Goal: Information Seeking & Learning: Learn about a topic

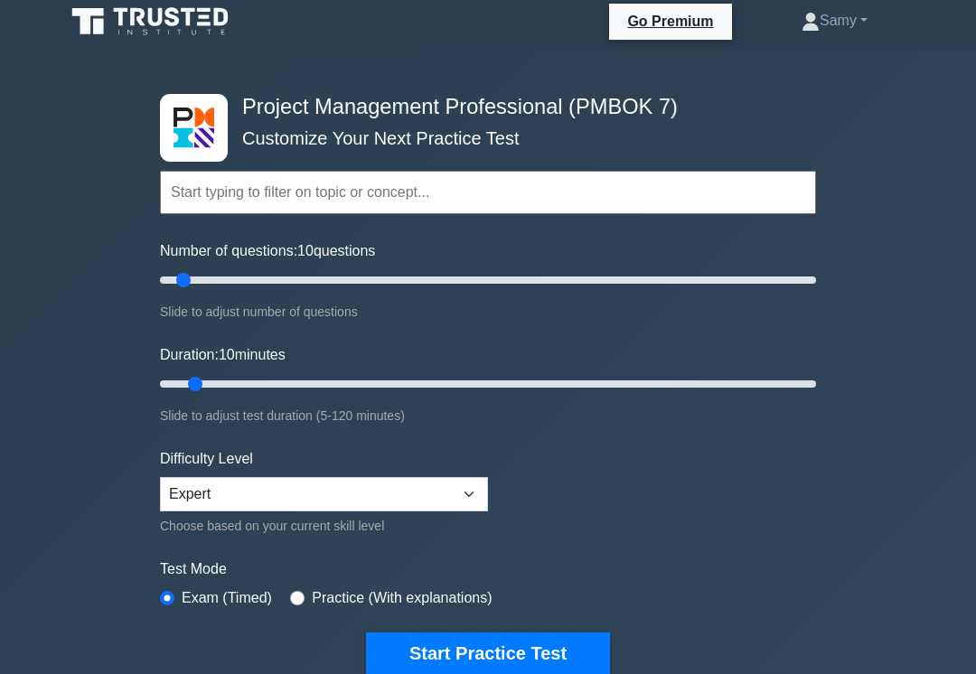
scroll to position [5, 0]
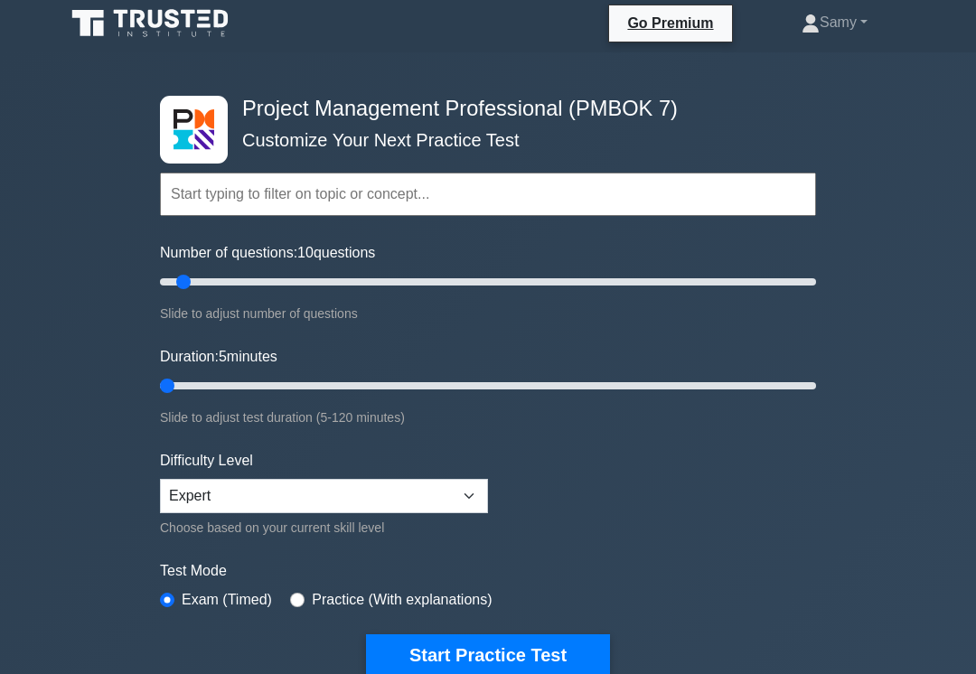
type input "5"
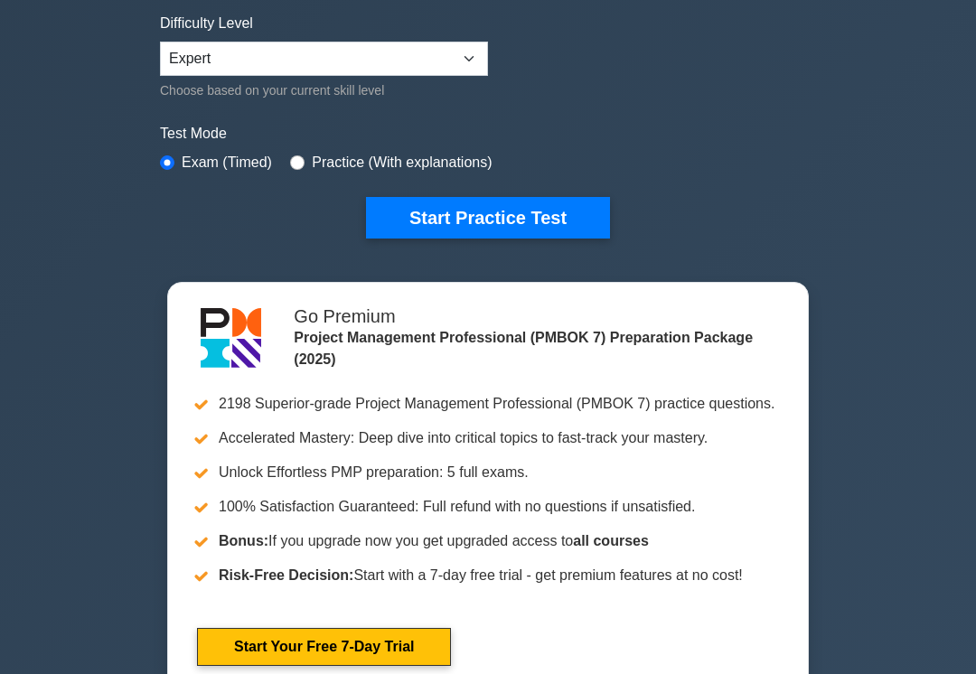
scroll to position [453, 0]
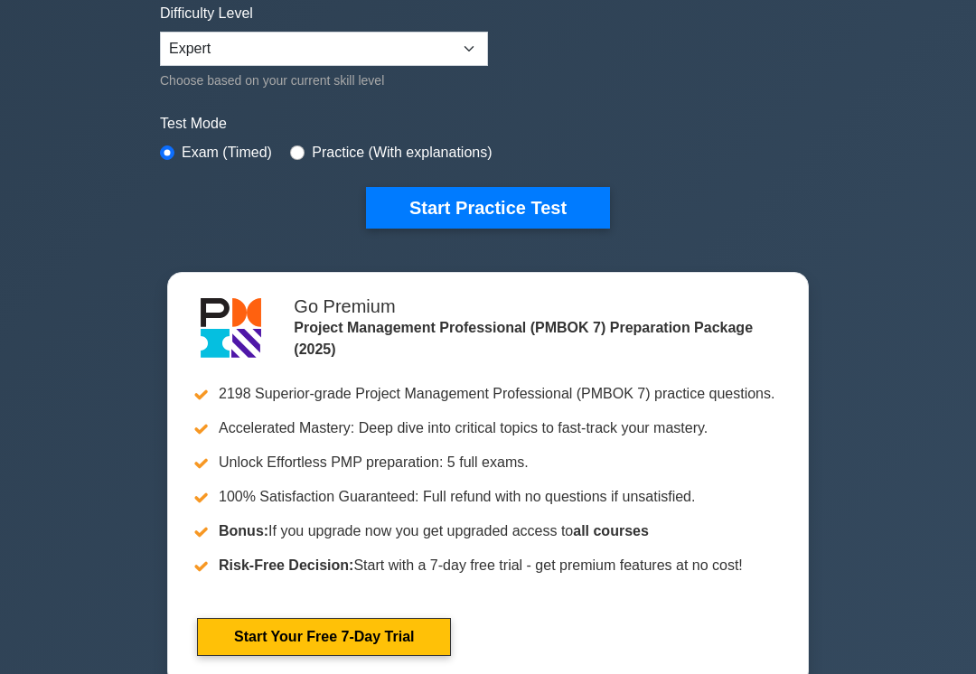
click at [476, 204] on button "Start Practice Test" at bounding box center [488, 208] width 244 height 42
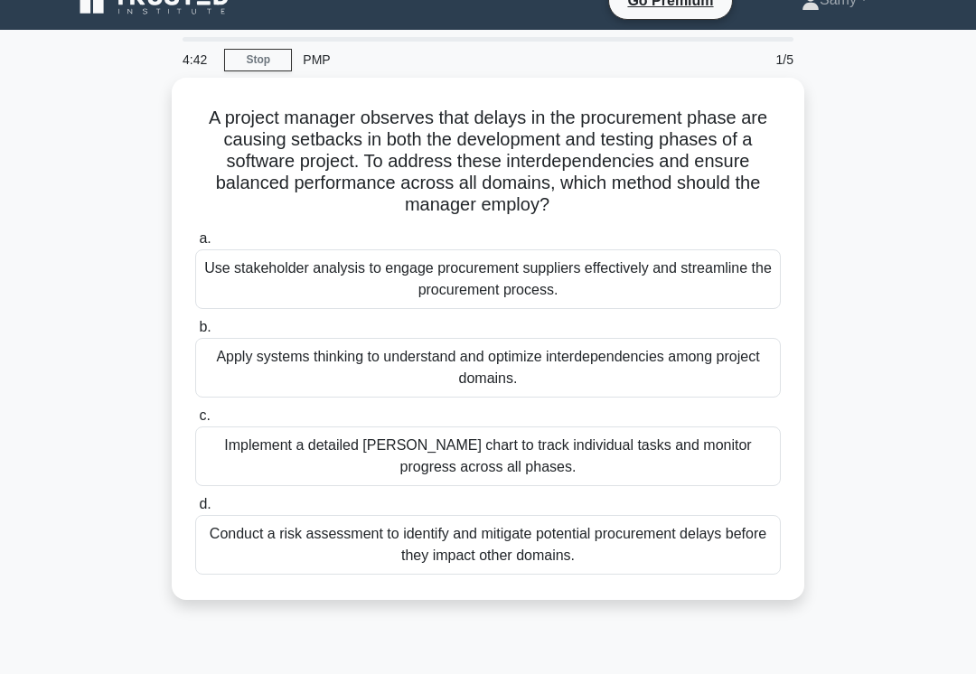
scroll to position [33, 0]
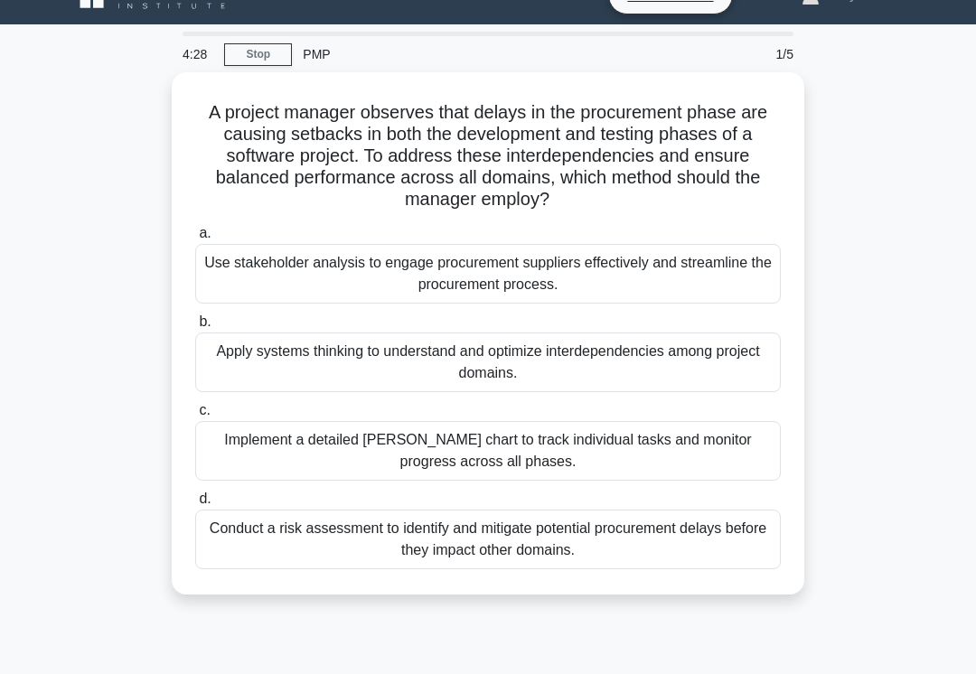
click at [370, 371] on div "Apply systems thinking to understand and optimize interdependencies among proje…" at bounding box center [488, 363] width 586 height 60
click at [195, 328] on input "b. Apply systems thinking to understand and optimize interdependencies among pr…" at bounding box center [195, 322] width 0 height 12
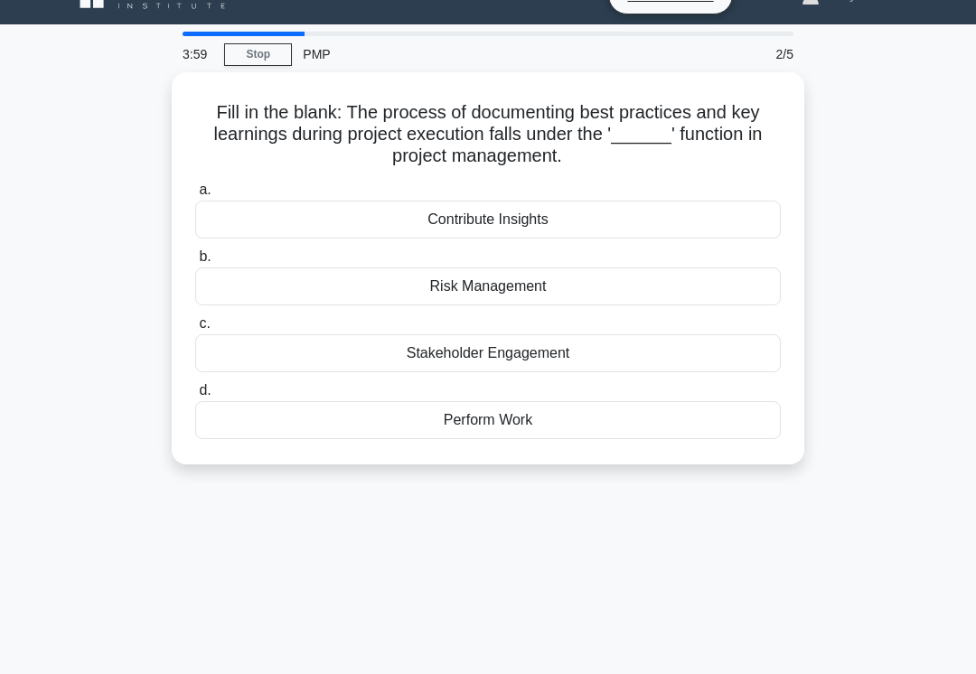
click at [315, 418] on div "Perform Work" at bounding box center [488, 420] width 586 height 38
click at [195, 397] on input "d. Perform Work" at bounding box center [195, 391] width 0 height 12
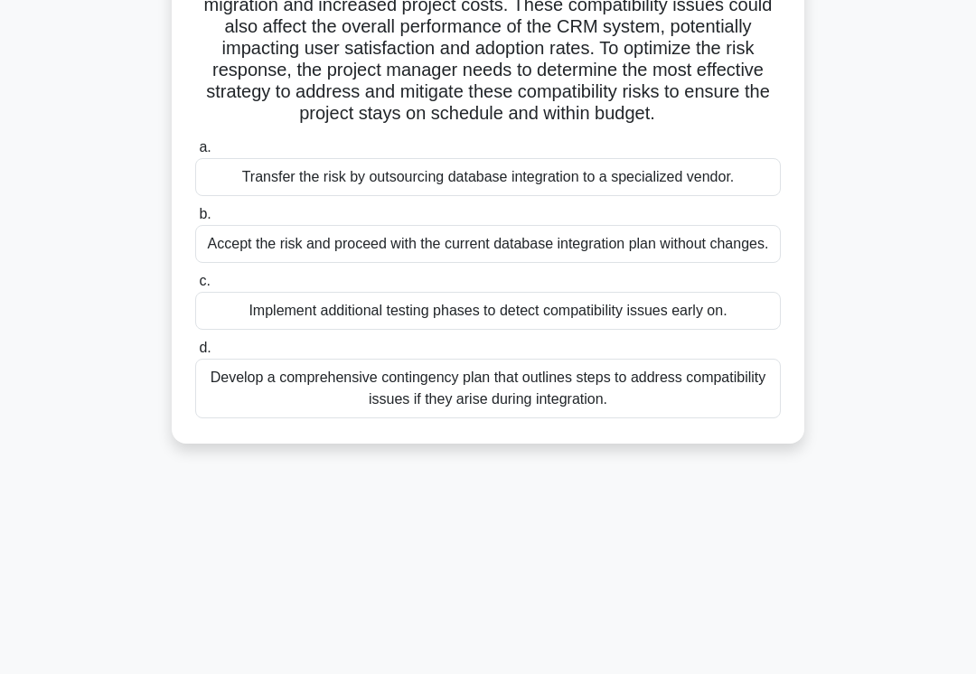
scroll to position [279, 0]
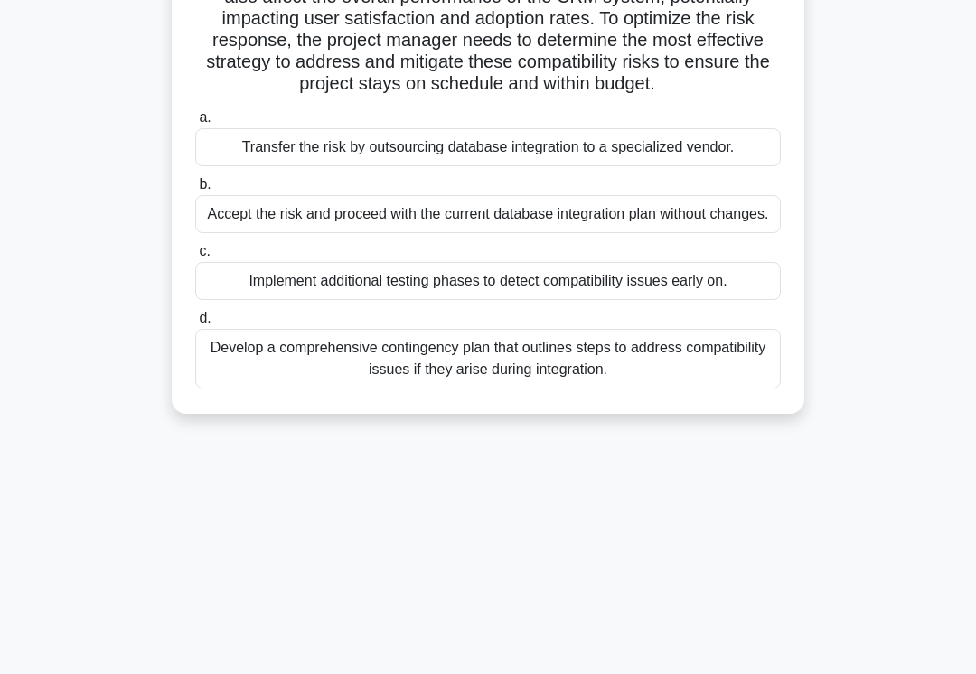
click at [362, 166] on div "Transfer the risk by outsourcing database integration to a specialized vendor." at bounding box center [488, 147] width 586 height 38
click at [195, 124] on input "a. Transfer the risk by outsourcing database integration to a specialized vendo…" at bounding box center [195, 118] width 0 height 12
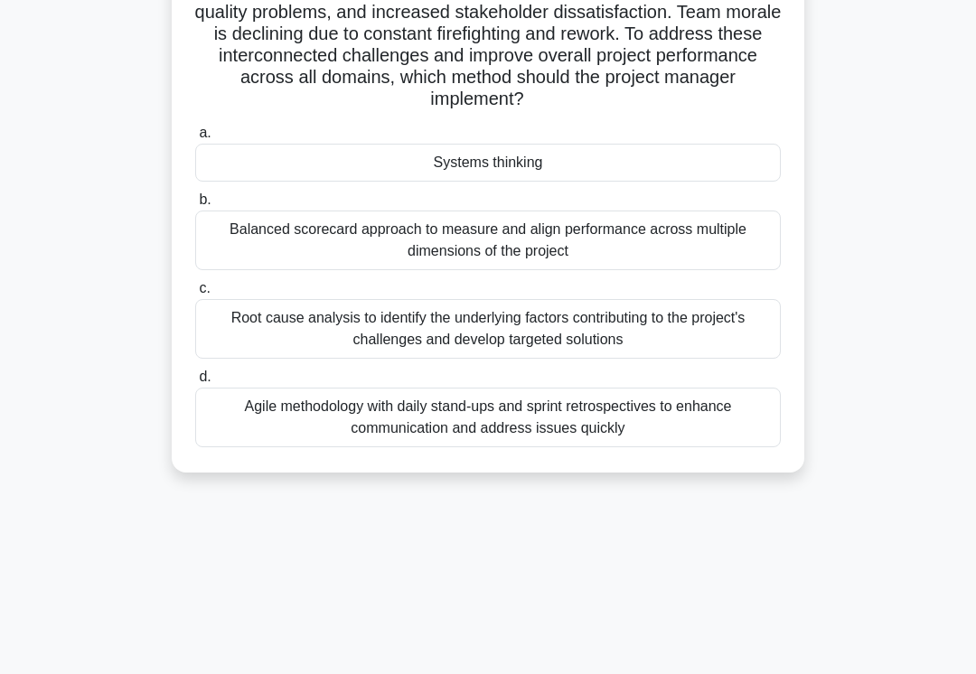
scroll to position [222, 0]
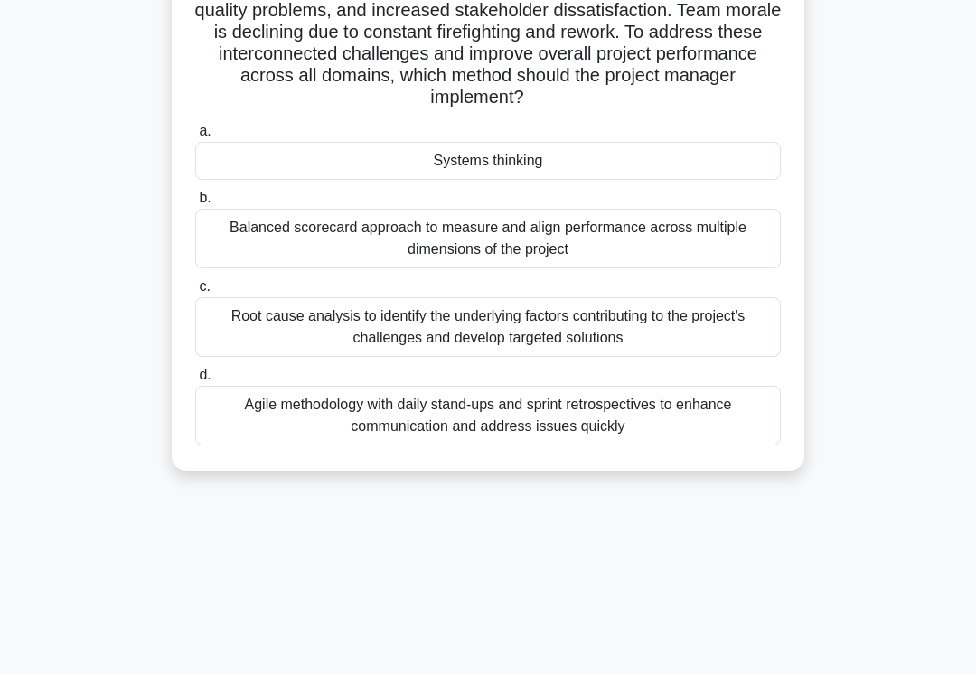
click at [256, 353] on div "Root cause analysis to identify the underlying factors contributing to the proj…" at bounding box center [488, 327] width 586 height 60
click at [195, 293] on input "c. Root cause analysis to identify the underlying factors contributing to the p…" at bounding box center [195, 287] width 0 height 12
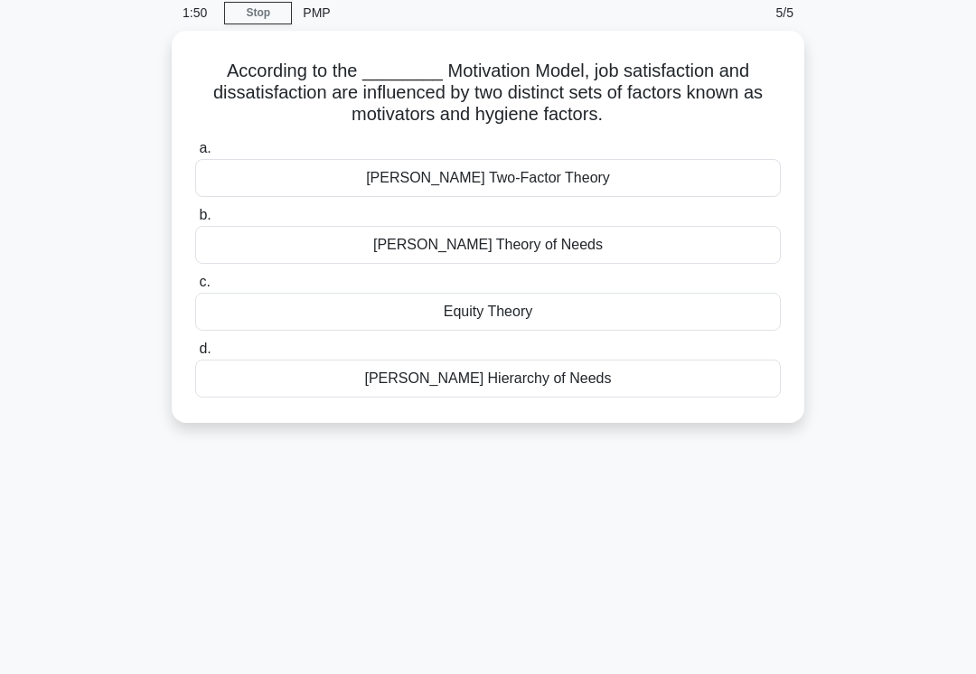
scroll to position [73, 0]
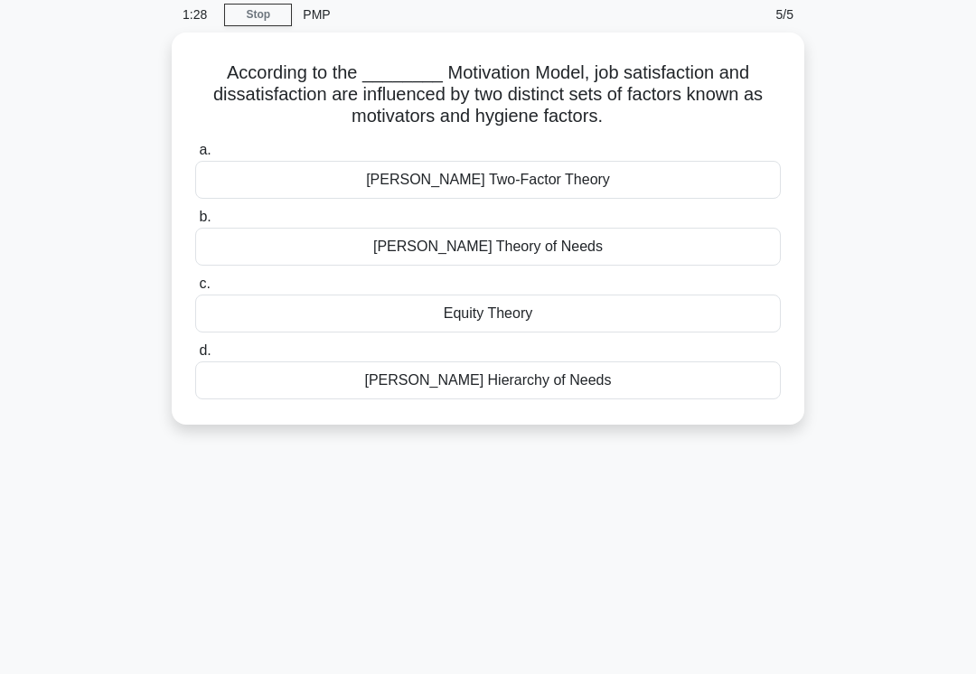
click at [371, 184] on div "Herzberg's Two-Factor Theory" at bounding box center [488, 180] width 586 height 38
click at [195, 156] on input "a. Herzberg's Two-Factor Theory" at bounding box center [195, 151] width 0 height 12
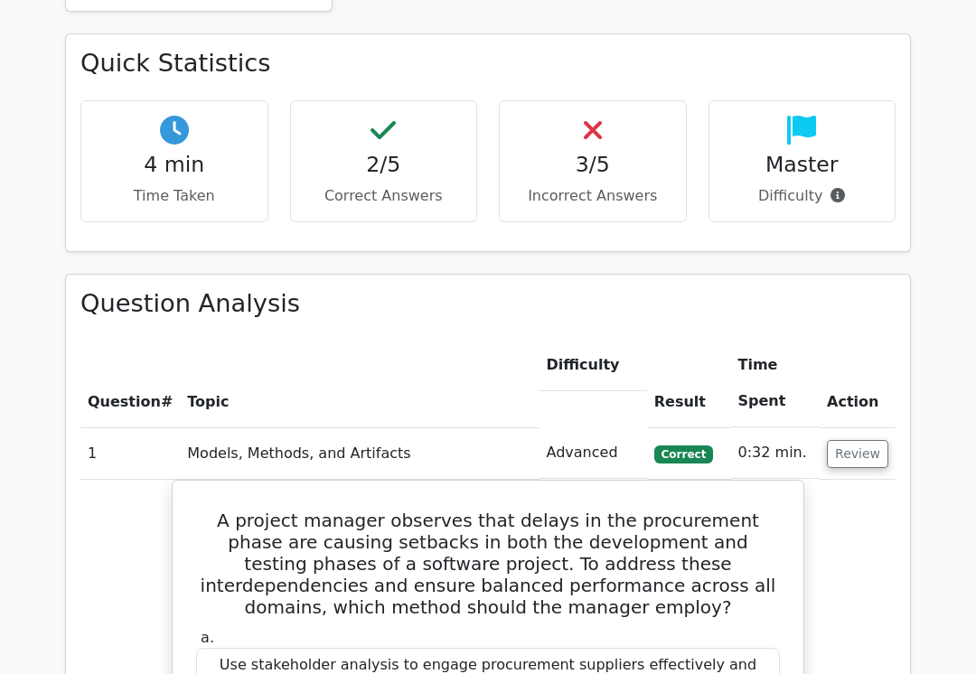
click at [871, 441] on button "Review" at bounding box center [857, 455] width 61 height 28
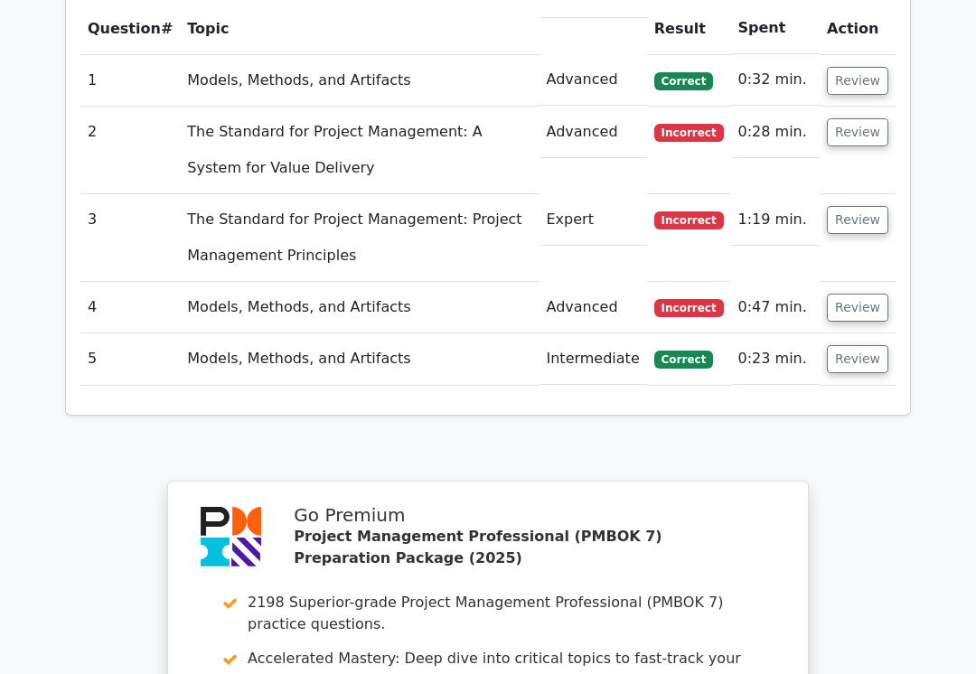
scroll to position [1407, 0]
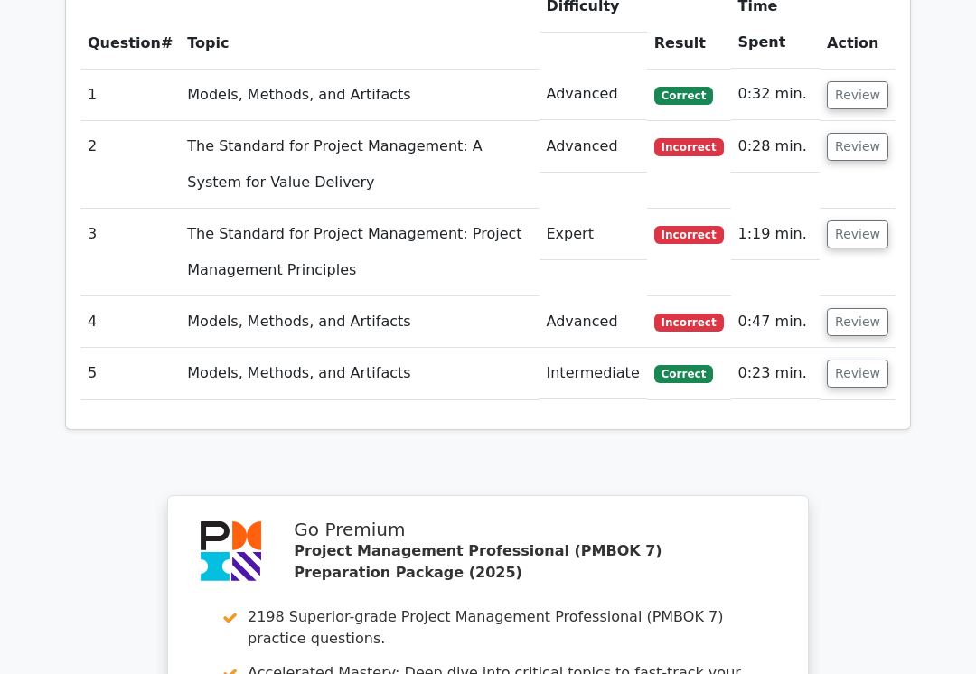
click at [876, 321] on button "Review" at bounding box center [857, 322] width 61 height 28
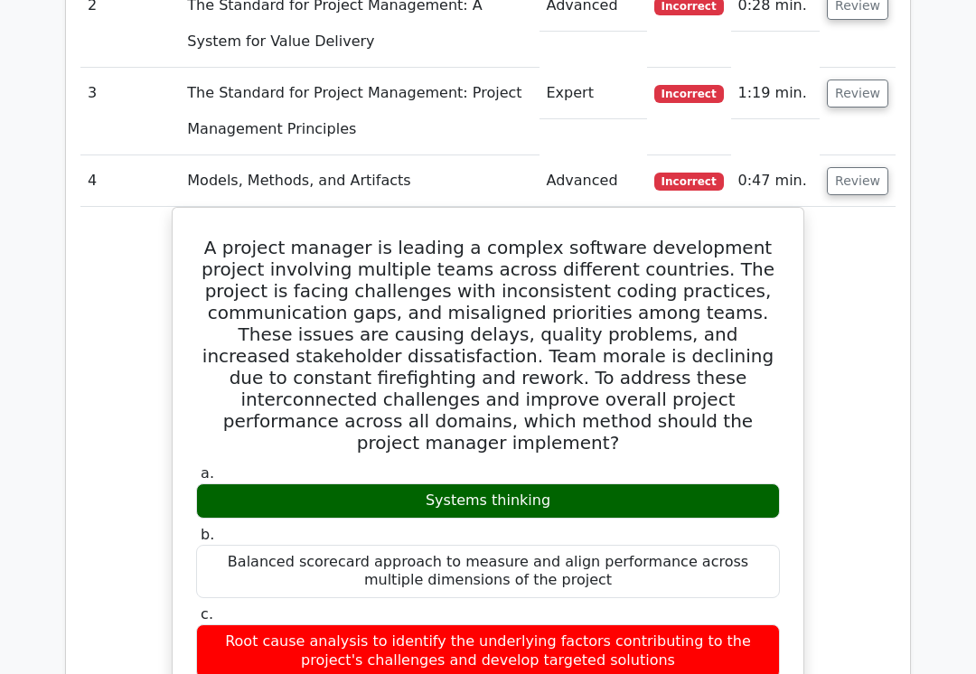
scroll to position [1546, 0]
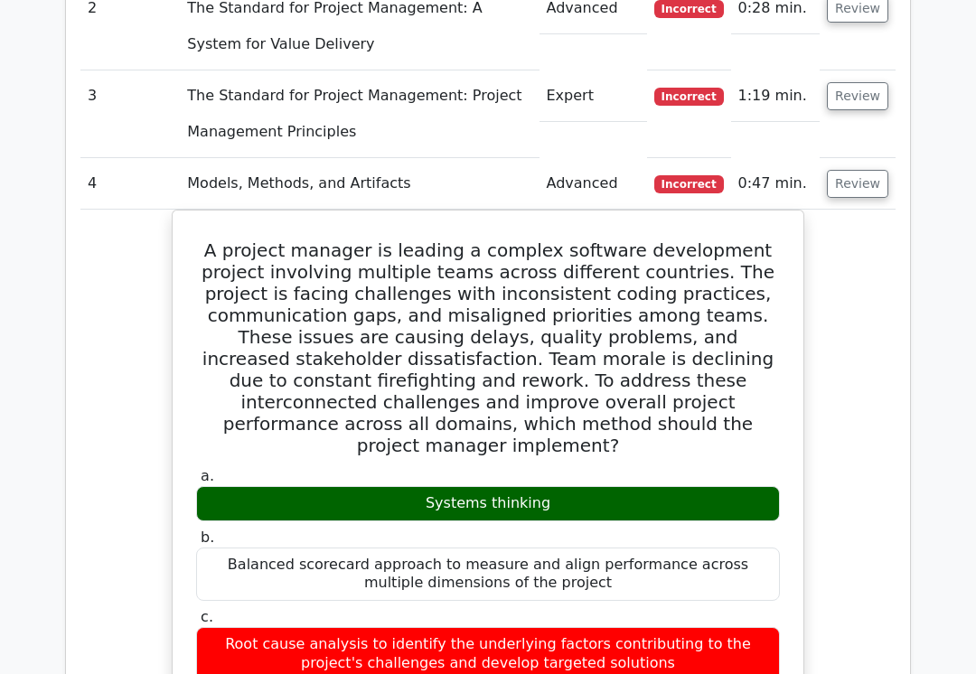
click at [866, 186] on button "Review" at bounding box center [857, 184] width 61 height 28
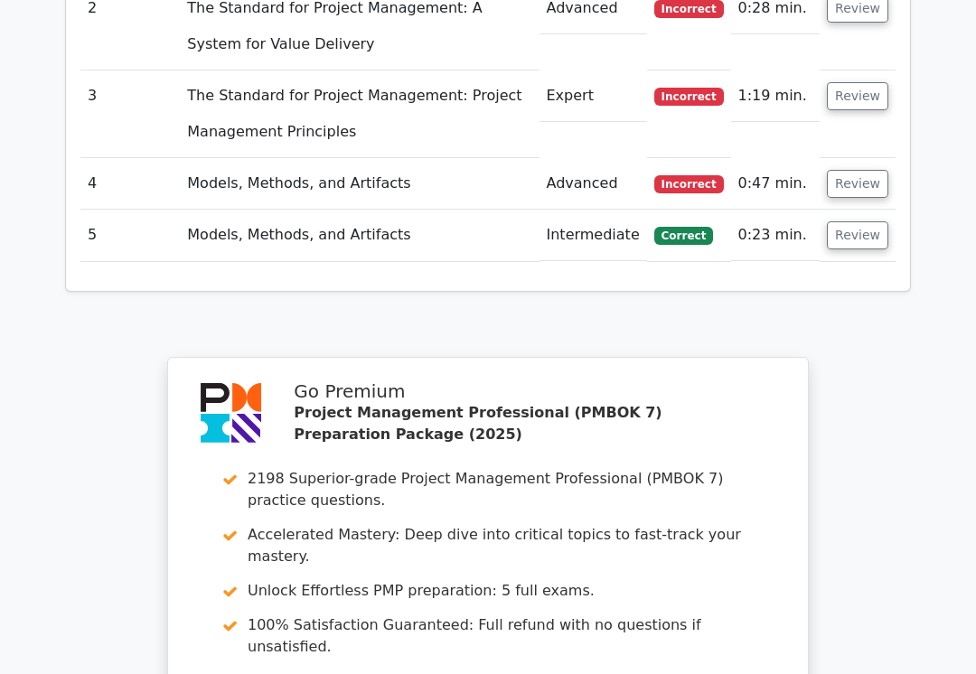
click at [864, 174] on button "Review" at bounding box center [857, 184] width 61 height 28
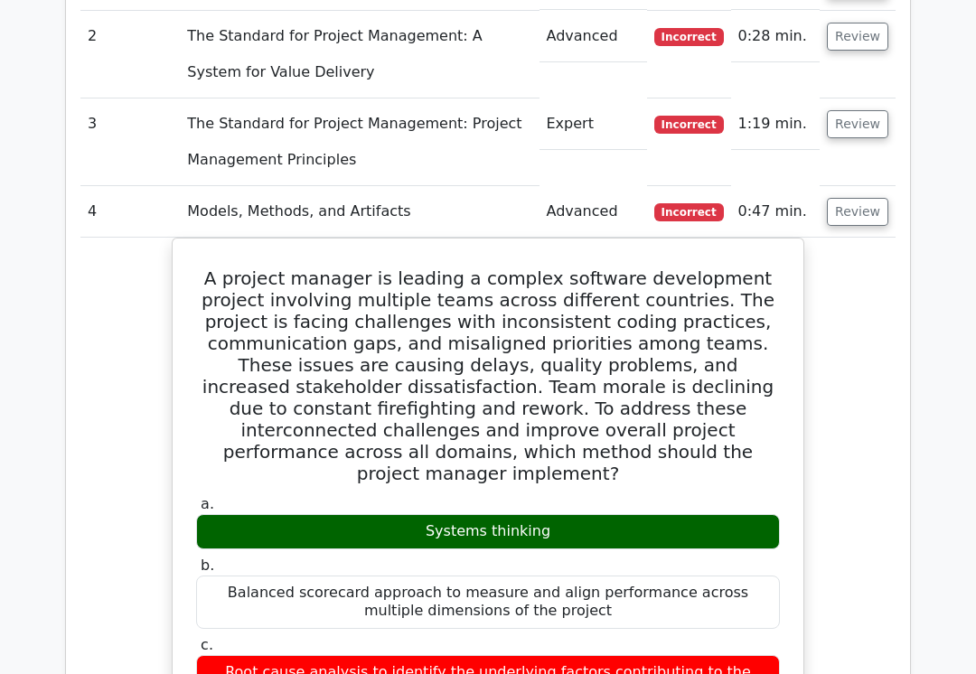
scroll to position [1518, 0]
click at [864, 127] on button "Review" at bounding box center [857, 124] width 61 height 28
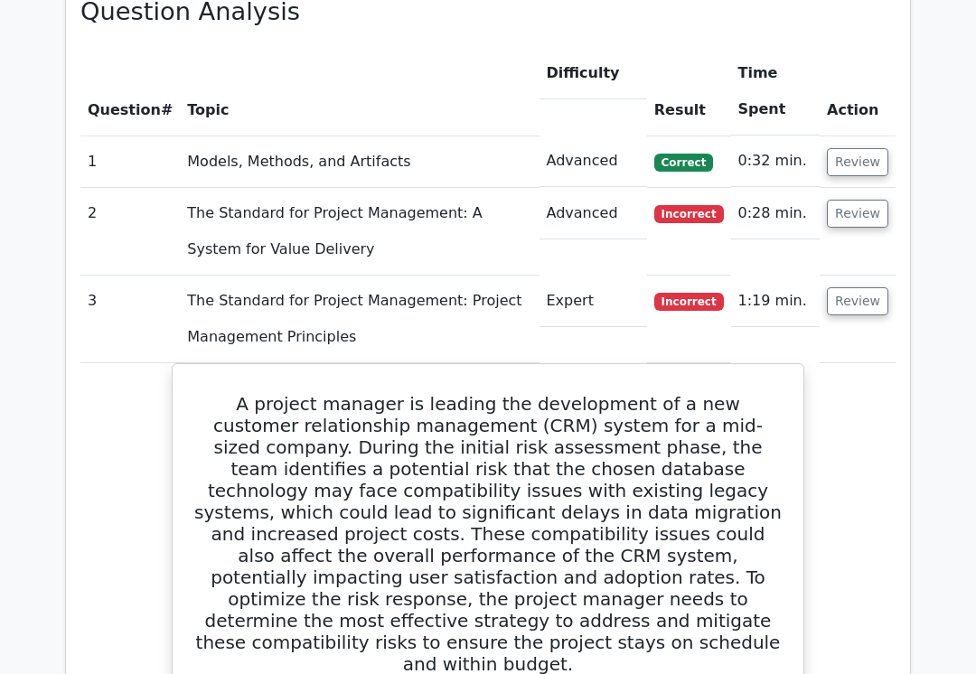
scroll to position [1337, 0]
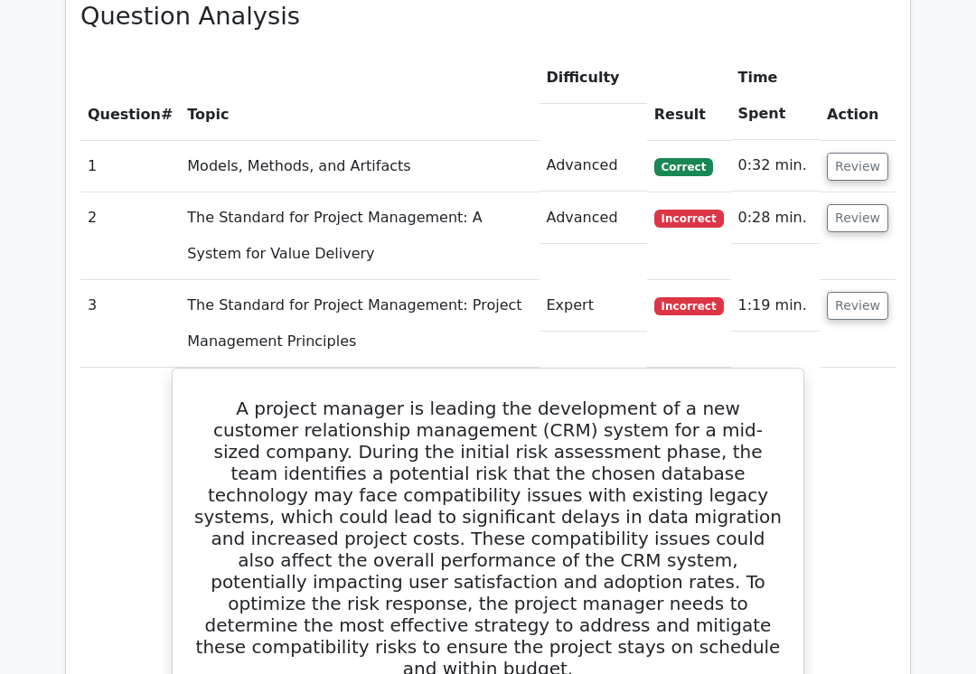
click at [874, 153] on button "Review" at bounding box center [857, 167] width 61 height 28
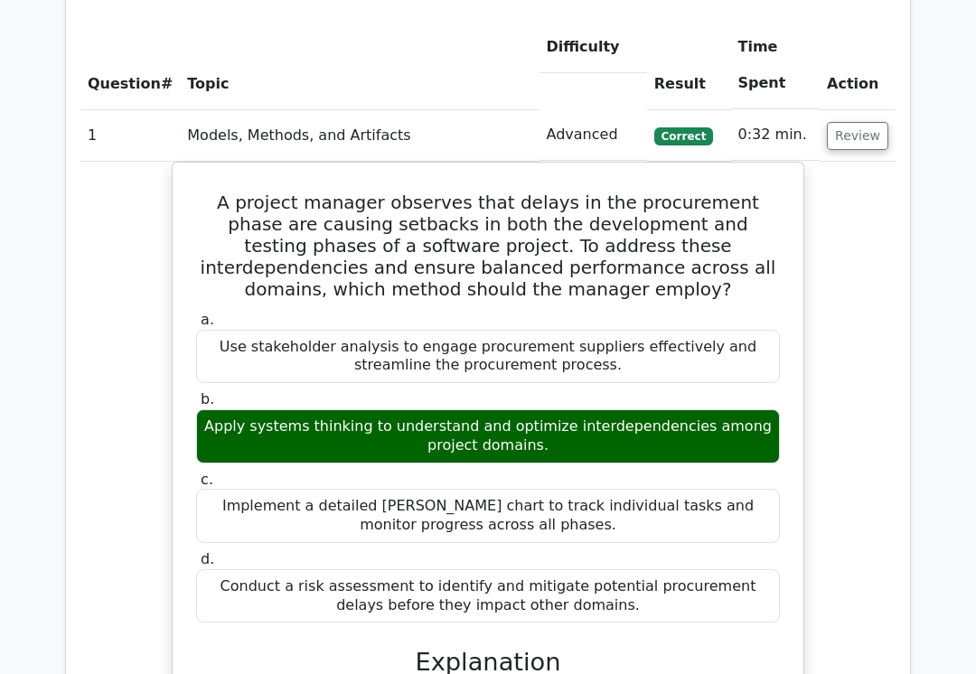
scroll to position [1367, 0]
click at [866, 122] on button "Review" at bounding box center [857, 136] width 61 height 28
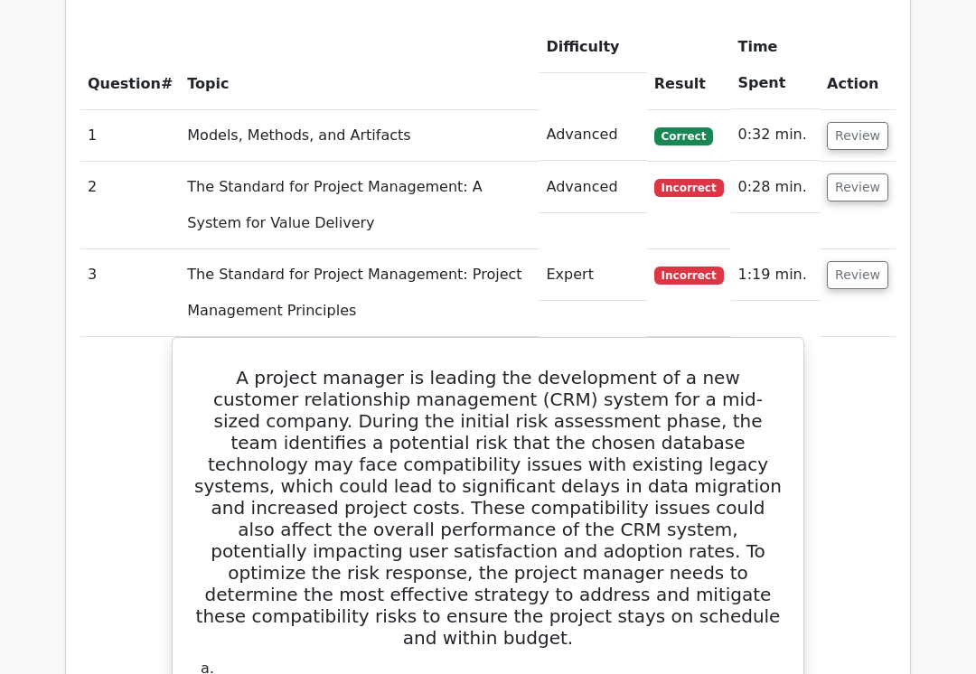
click at [867, 183] on button "Review" at bounding box center [857, 188] width 61 height 28
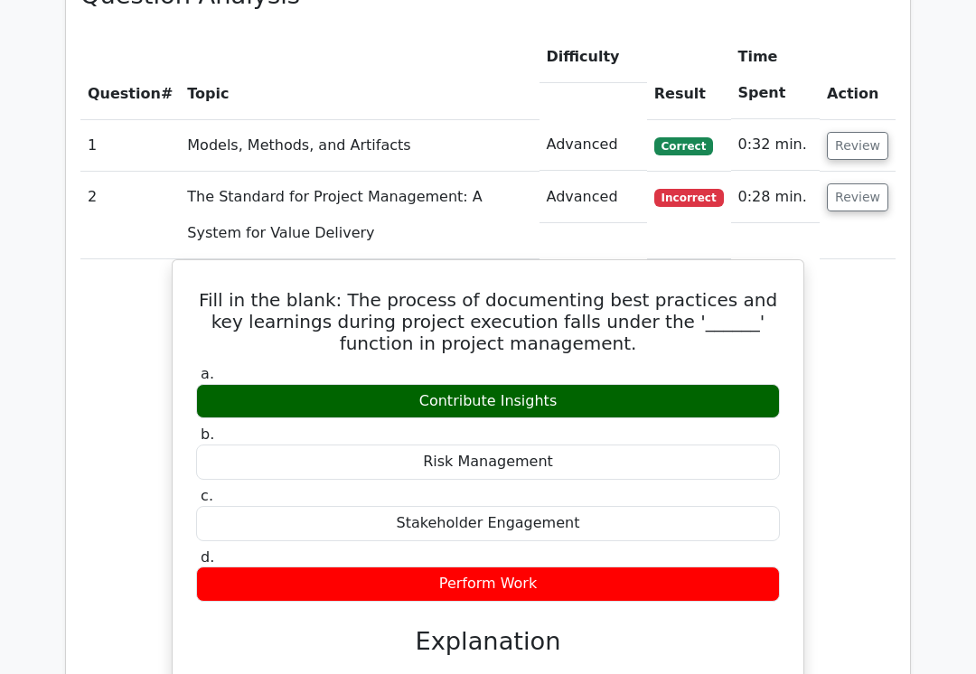
scroll to position [1339, 0]
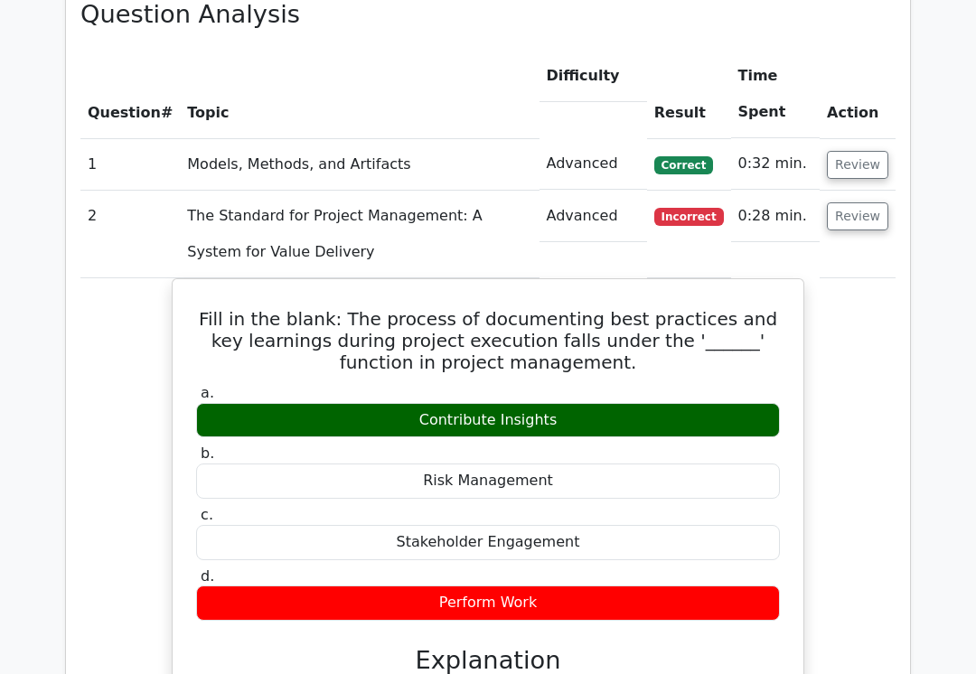
click at [879, 202] on button "Review" at bounding box center [857, 216] width 61 height 28
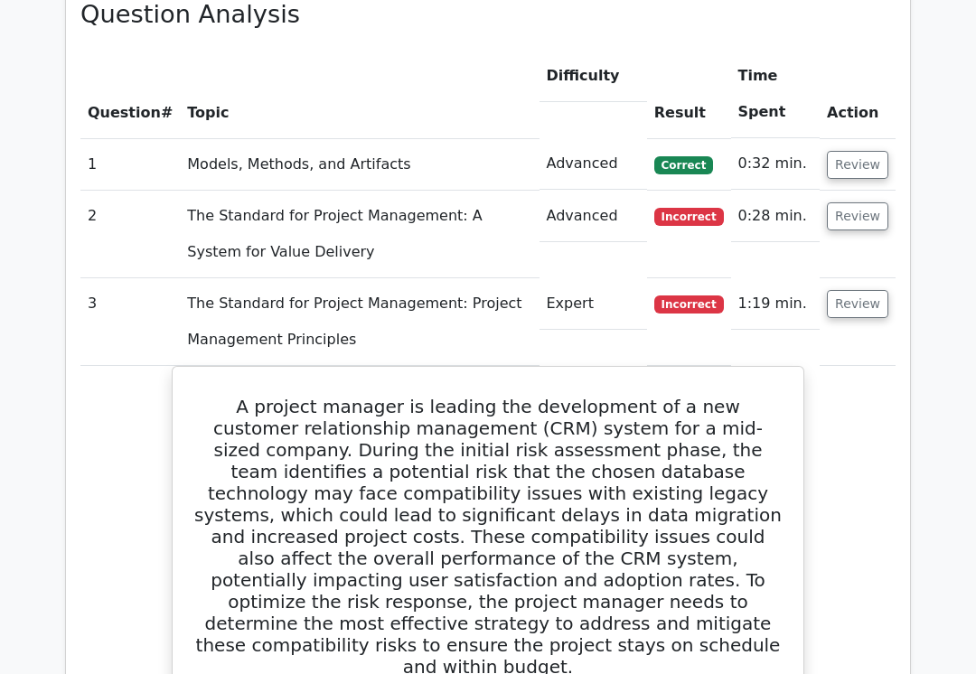
click at [877, 290] on button "Review" at bounding box center [857, 304] width 61 height 28
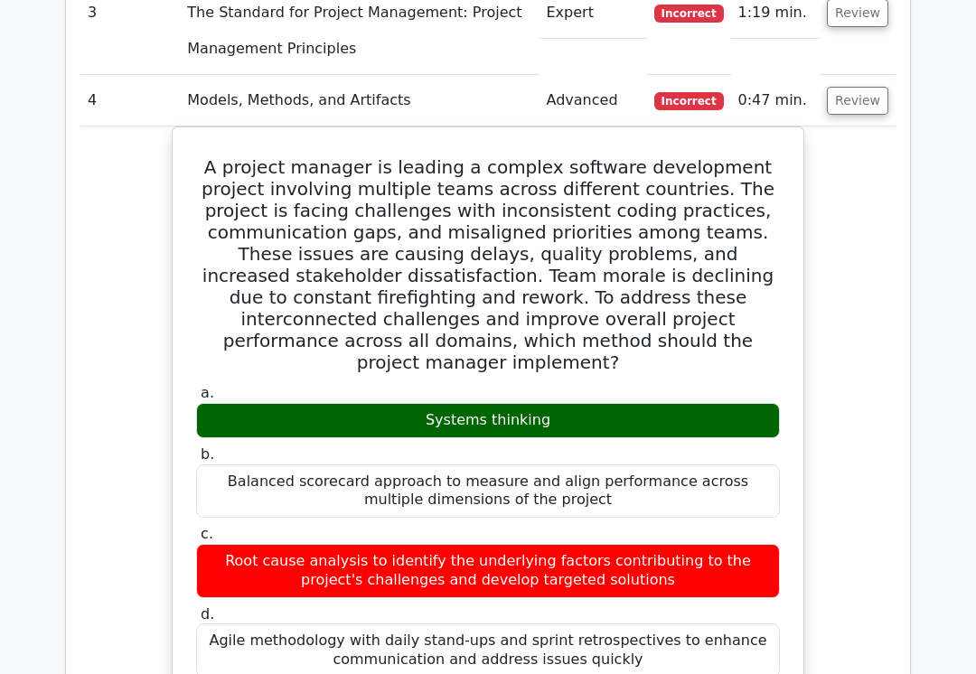
scroll to position [1629, 0]
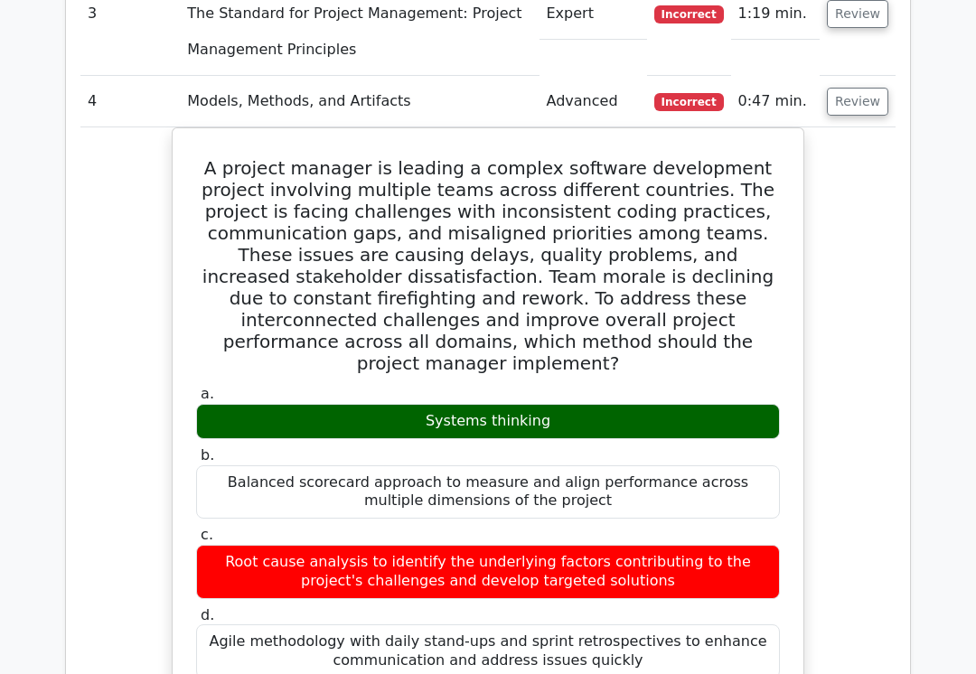
click at [871, 89] on button "Review" at bounding box center [857, 102] width 61 height 28
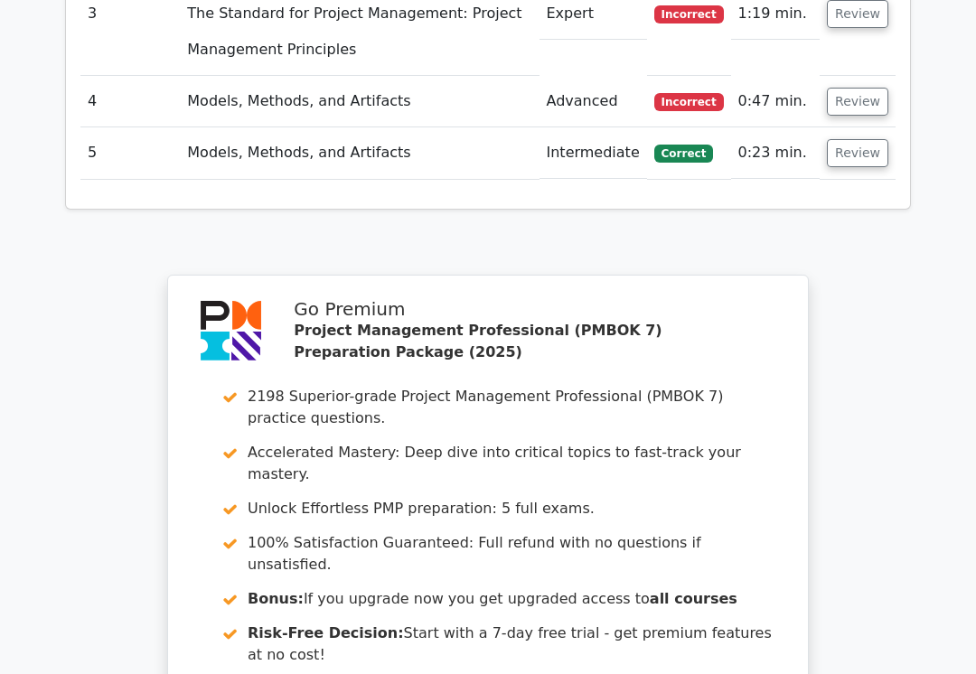
click at [863, 167] on button "Review" at bounding box center [857, 153] width 61 height 28
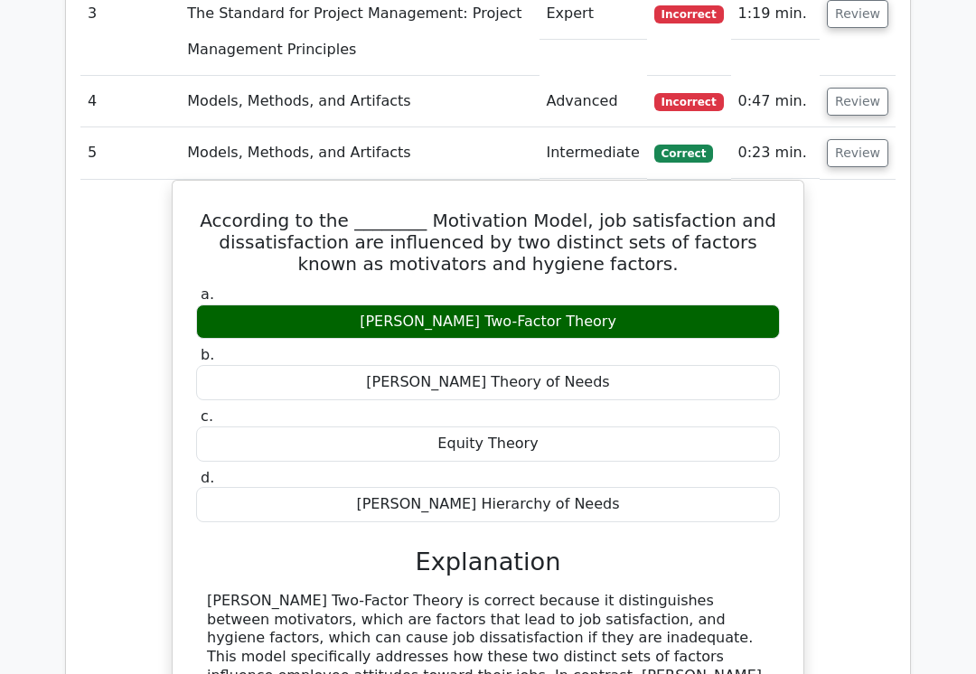
click at [877, 167] on button "Review" at bounding box center [857, 153] width 61 height 28
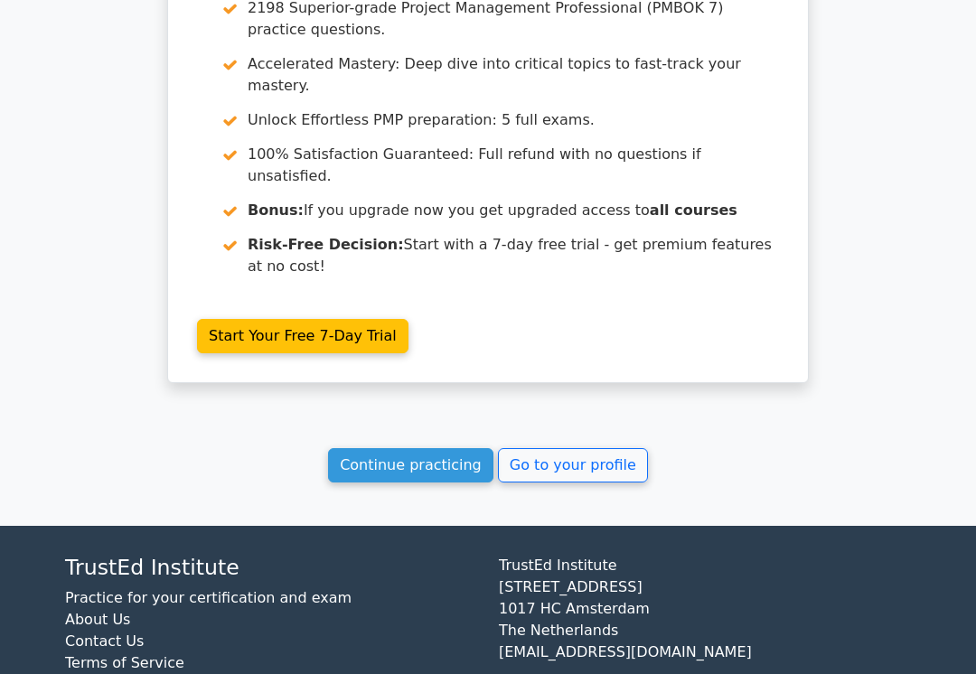
scroll to position [2079, 0]
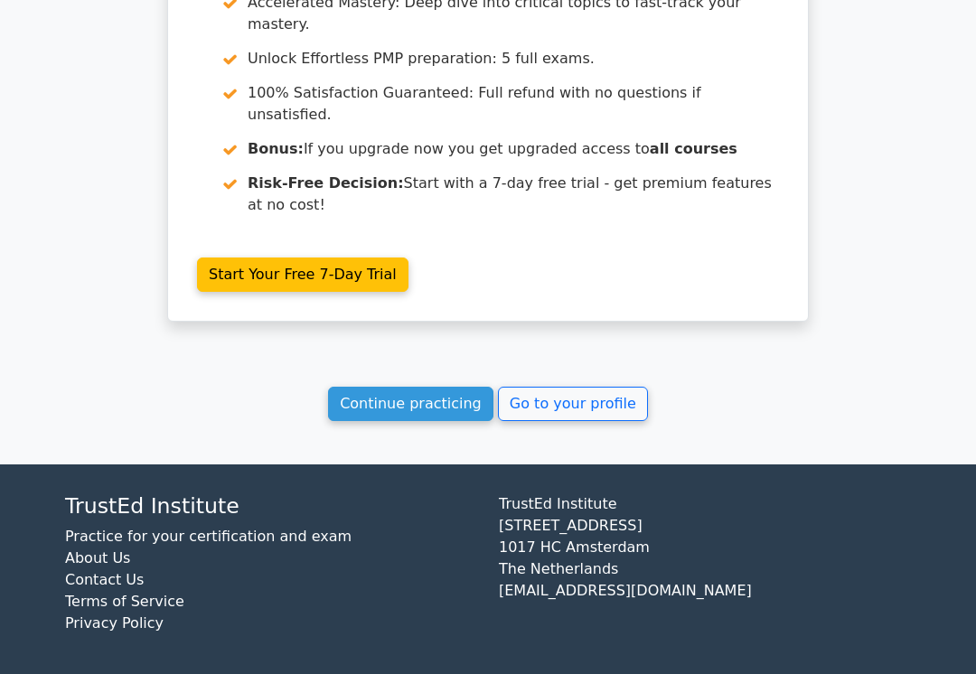
click at [588, 411] on link "Go to your profile" at bounding box center [573, 404] width 150 height 34
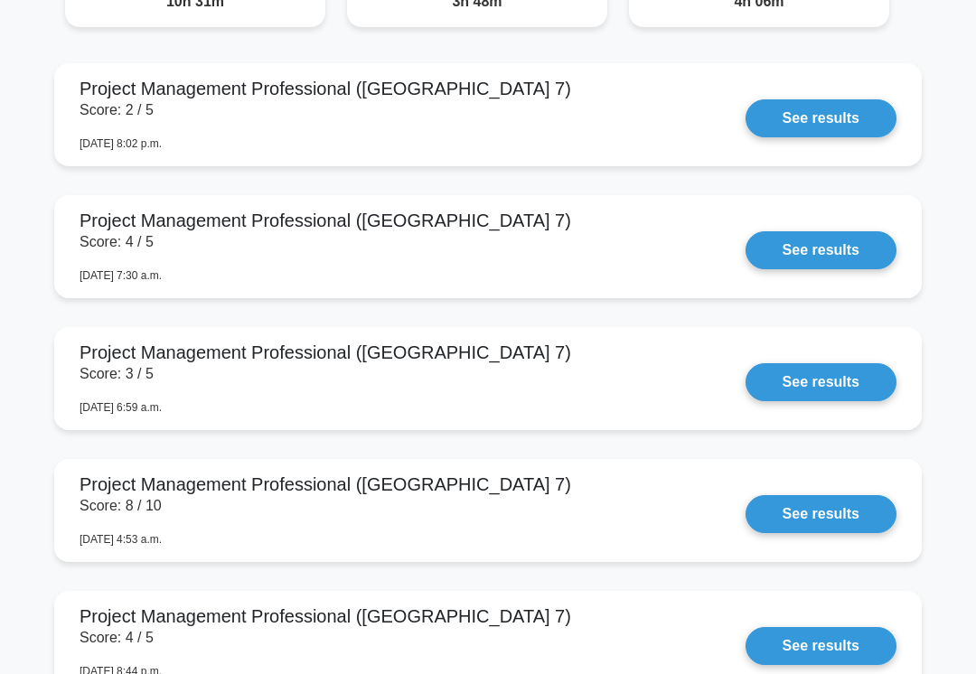
scroll to position [1569, 0]
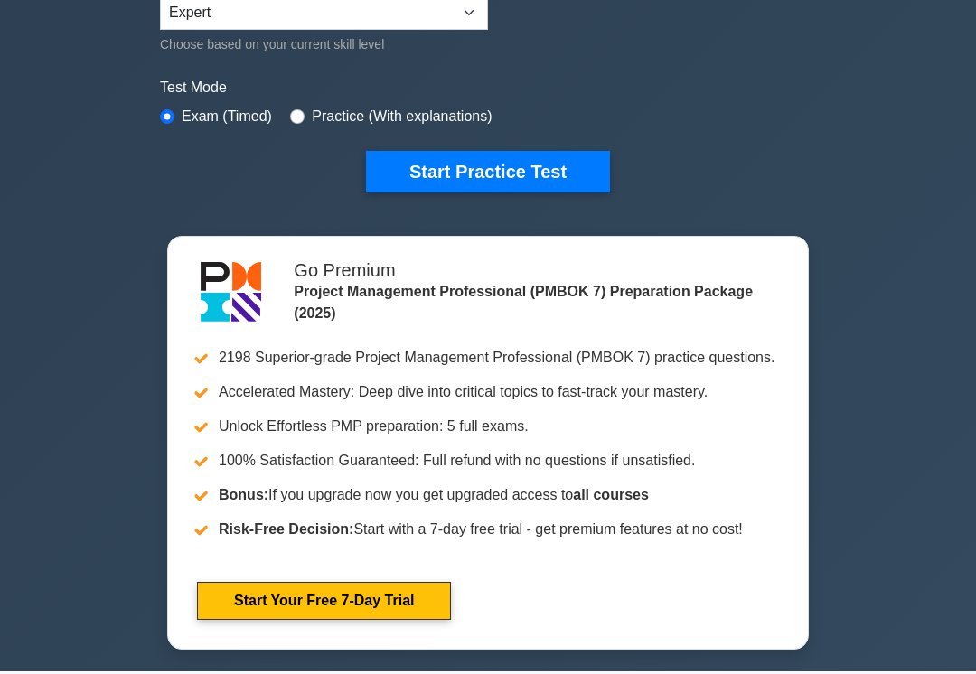
scroll to position [489, 0]
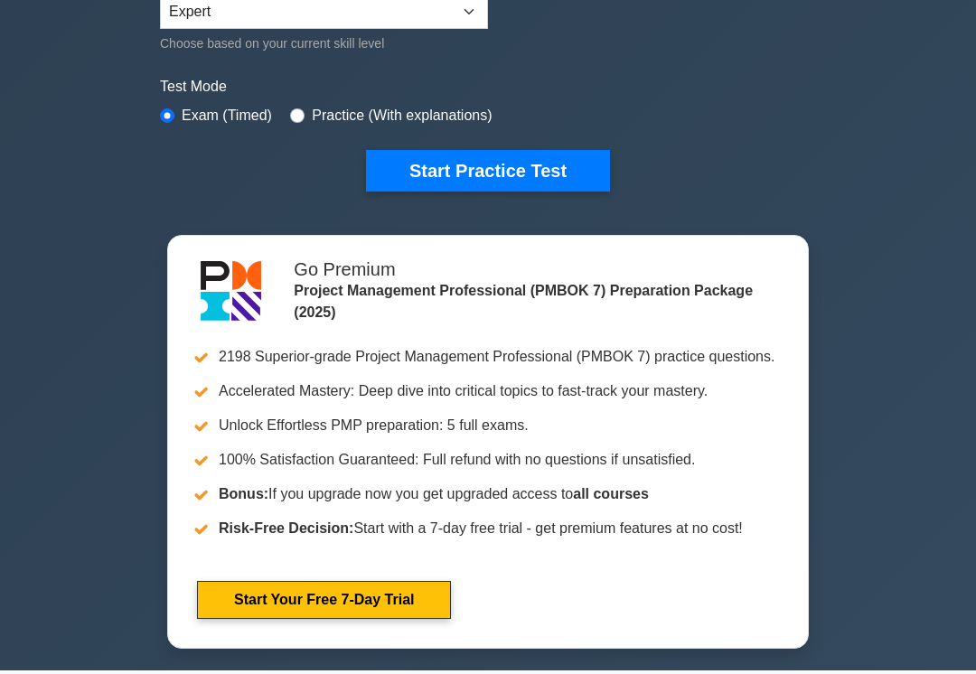
click at [446, 170] on button "Start Practice Test" at bounding box center [488, 172] width 244 height 42
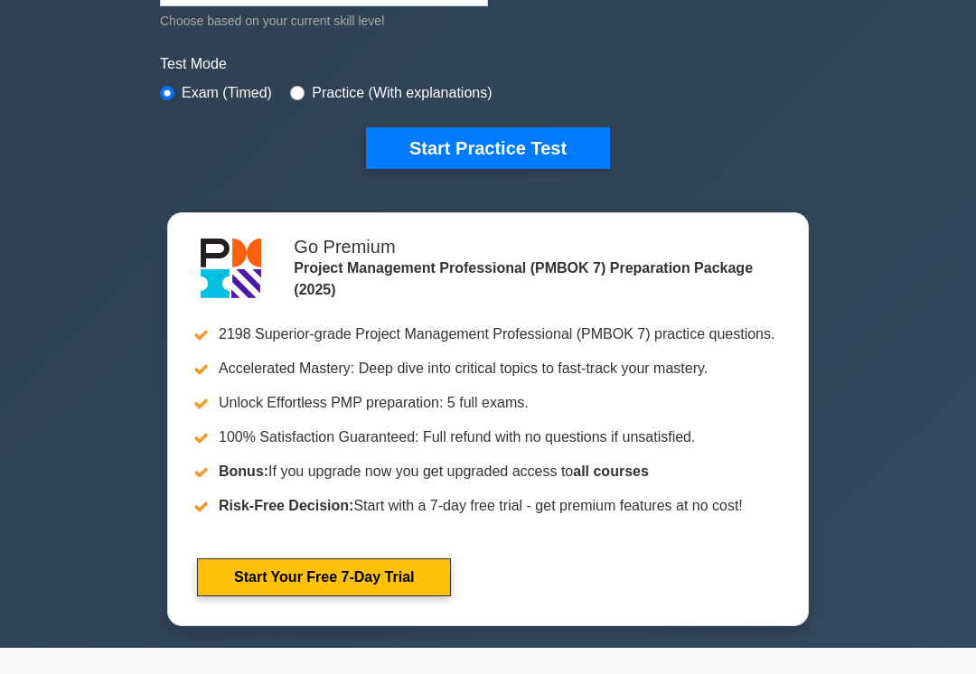
click at [912, 323] on div "Project Management Professional (PMBOK 7) Customize Your Next Practice Test Top…" at bounding box center [488, 96] width 976 height 1102
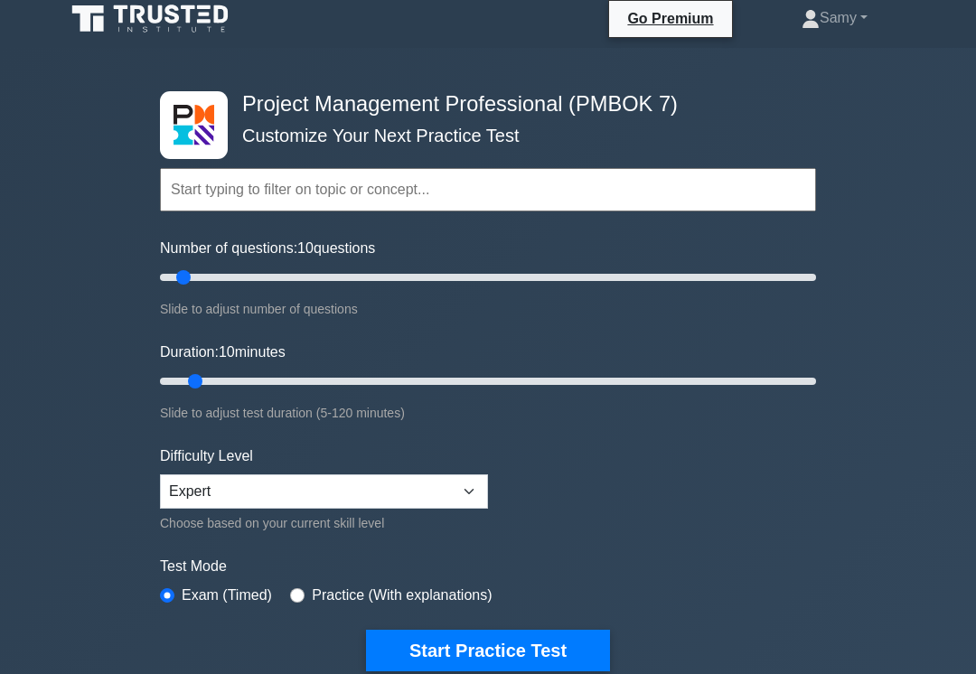
scroll to position [0, 0]
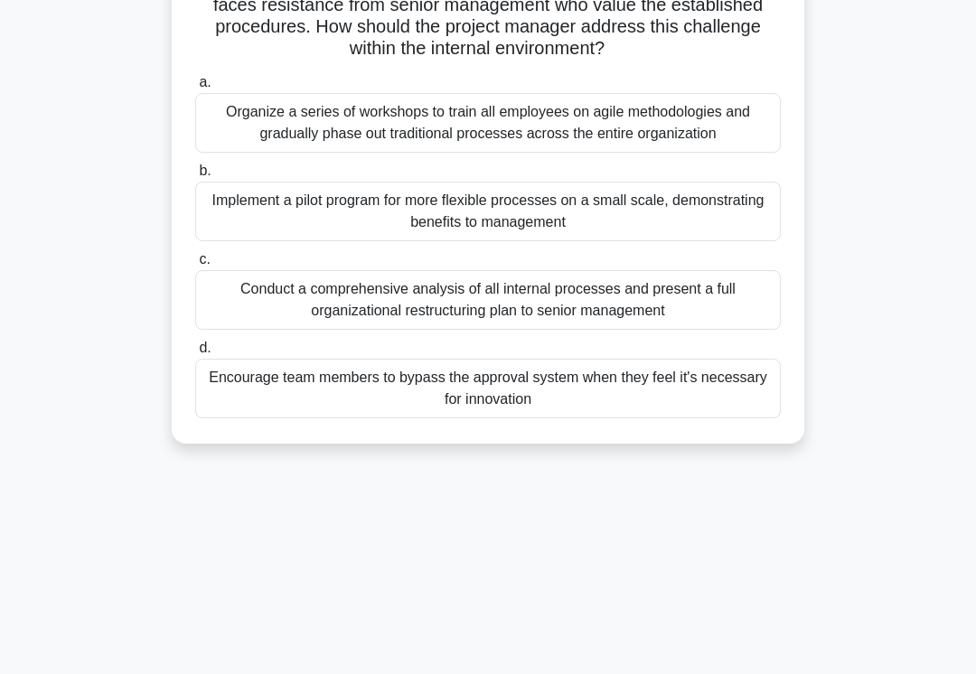
scroll to position [279, 0]
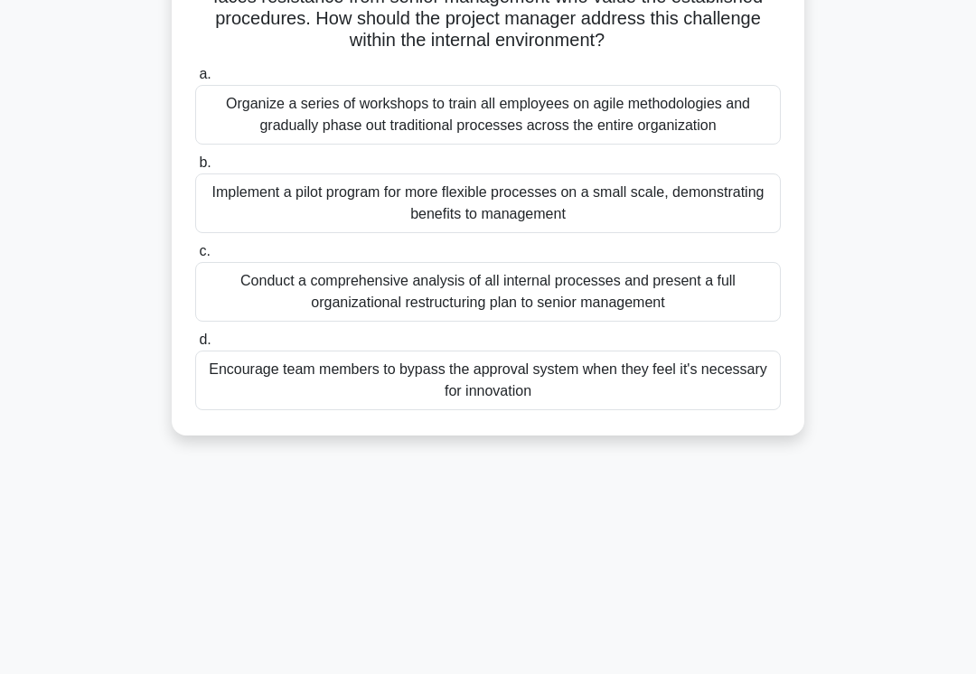
click at [736, 322] on div "Conduct a comprehensive analysis of all internal processes and present a full o…" at bounding box center [488, 292] width 586 height 60
click at [195, 258] on input "c. Conduct a comprehensive analysis of all internal processes and present a ful…" at bounding box center [195, 252] width 0 height 12
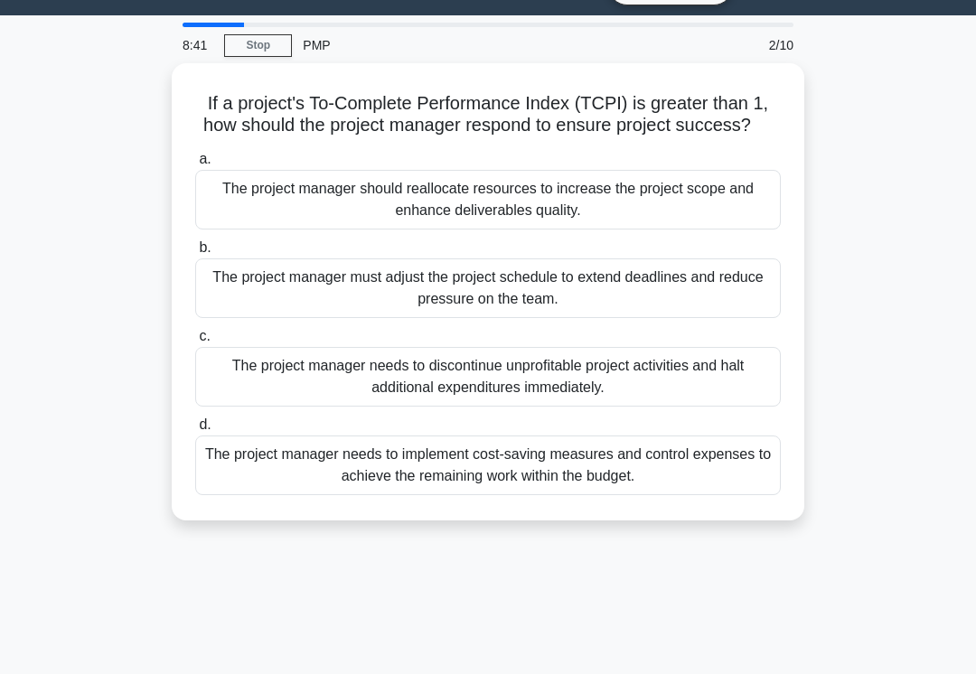
scroll to position [39, 0]
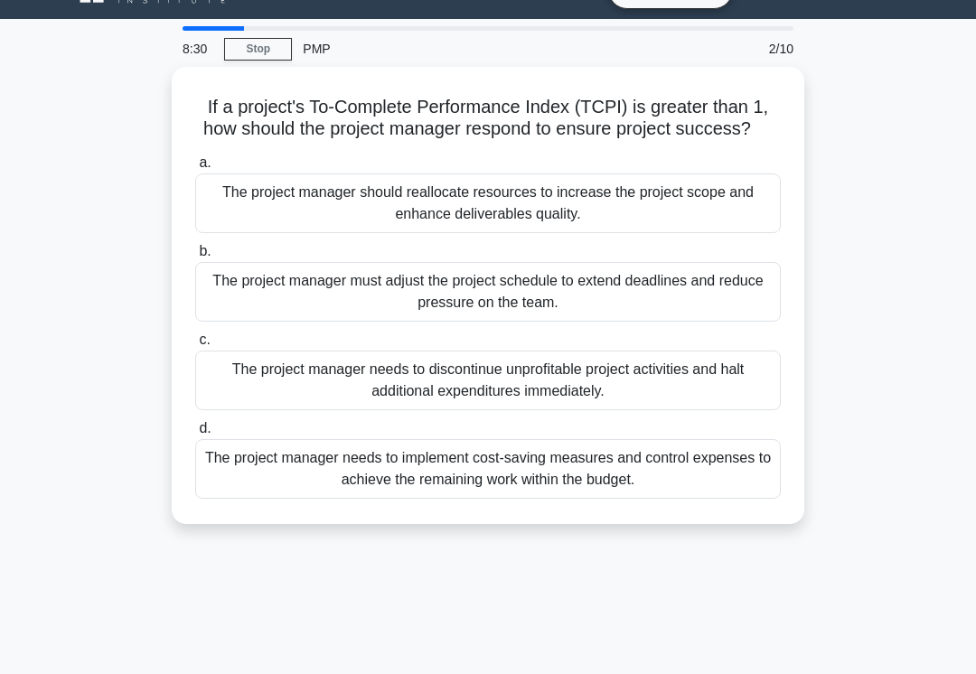
click at [780, 305] on div "The project manager must adjust the project schedule to extend deadlines and re…" at bounding box center [488, 292] width 586 height 60
click at [195, 258] on input "b. The project manager must adjust the project schedule to extend deadlines and…" at bounding box center [195, 252] width 0 height 12
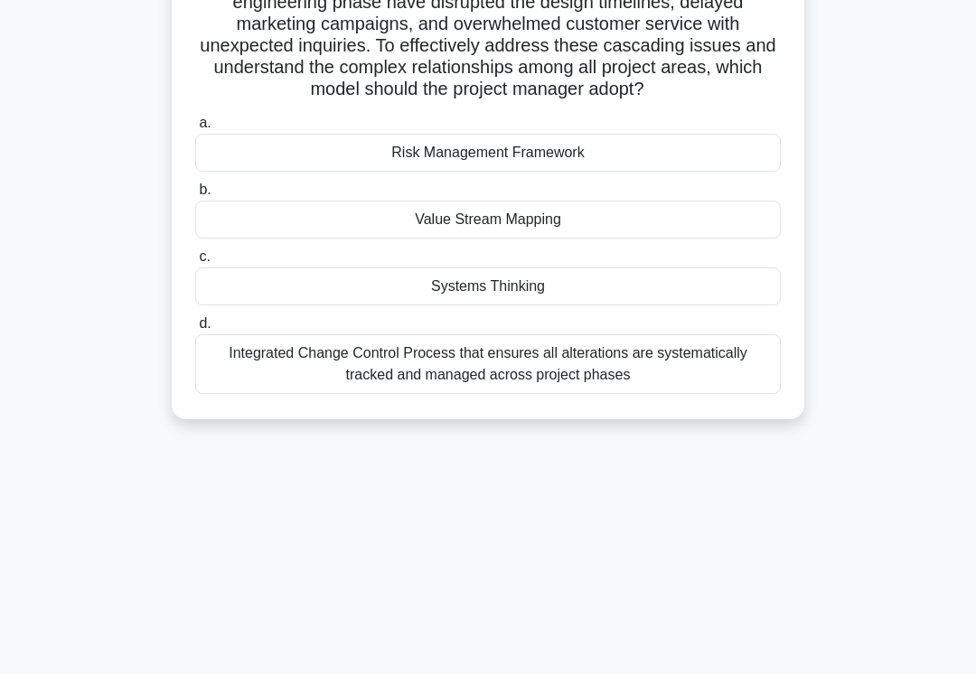
scroll to position [211, 0]
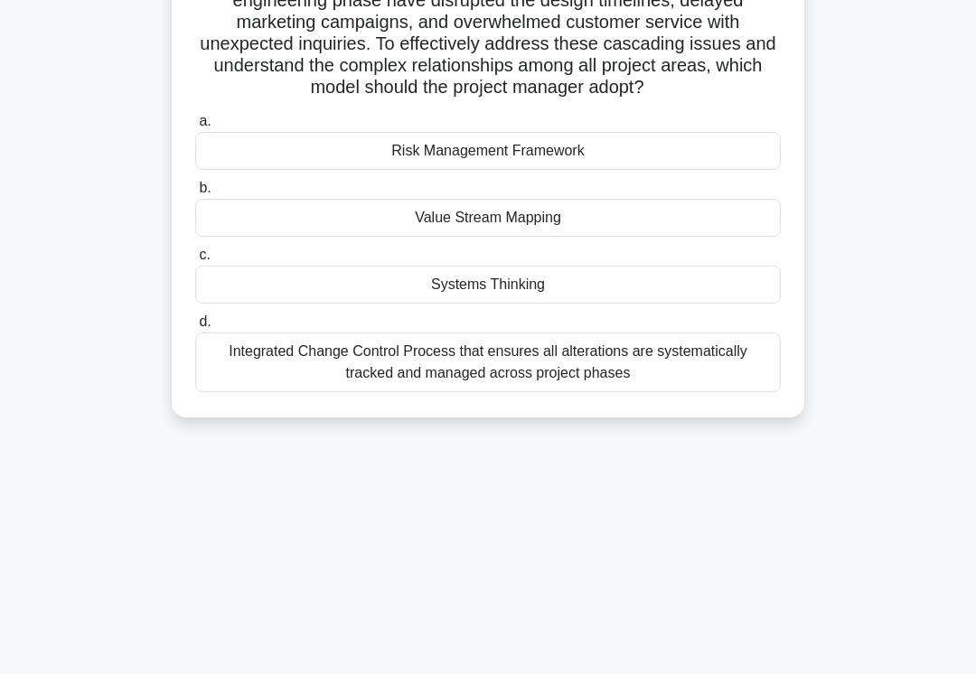
click at [736, 304] on div "Systems Thinking" at bounding box center [488, 285] width 586 height 38
click at [195, 261] on input "c. Systems Thinking" at bounding box center [195, 255] width 0 height 12
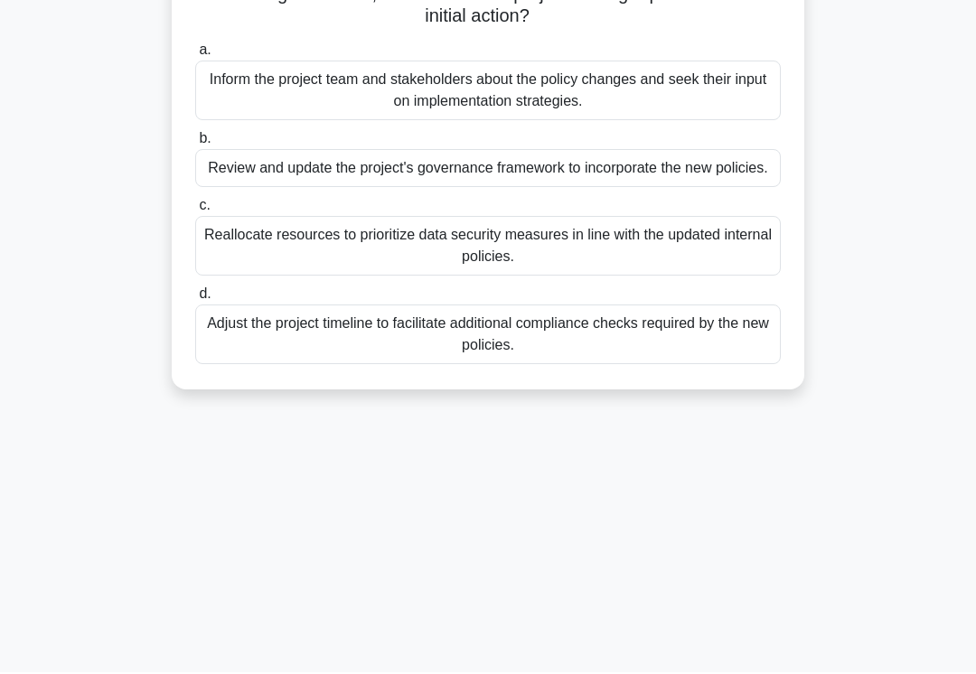
scroll to position [279, 0]
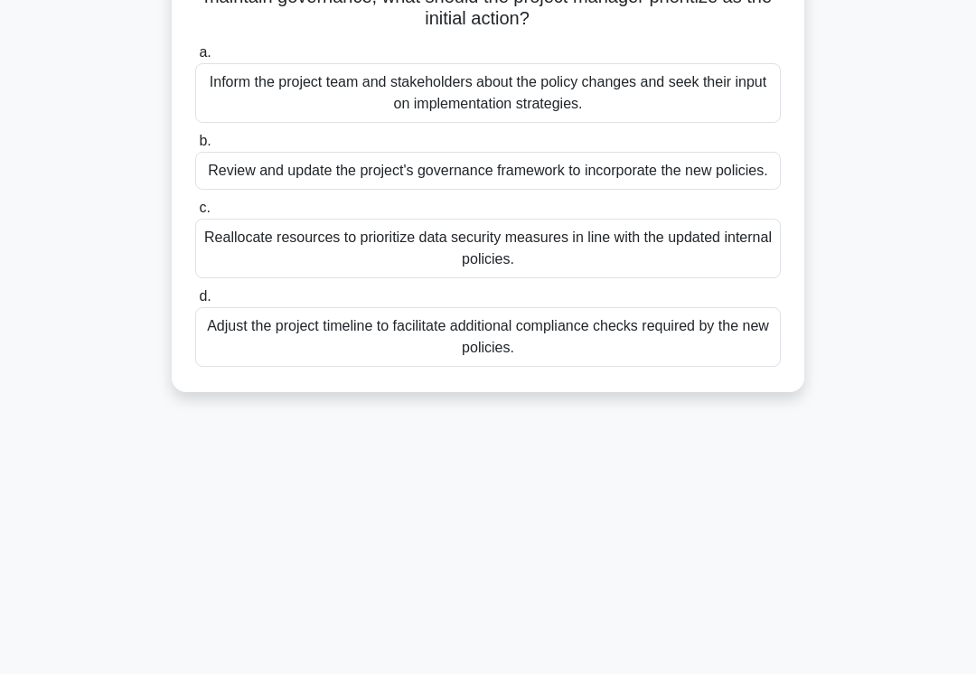
click at [737, 278] on div "Reallocate resources to prioritize data security measures in line with the upda…" at bounding box center [488, 249] width 586 height 60
click at [195, 214] on input "c. Reallocate resources to prioritize data security measures in line with the u…" at bounding box center [195, 208] width 0 height 12
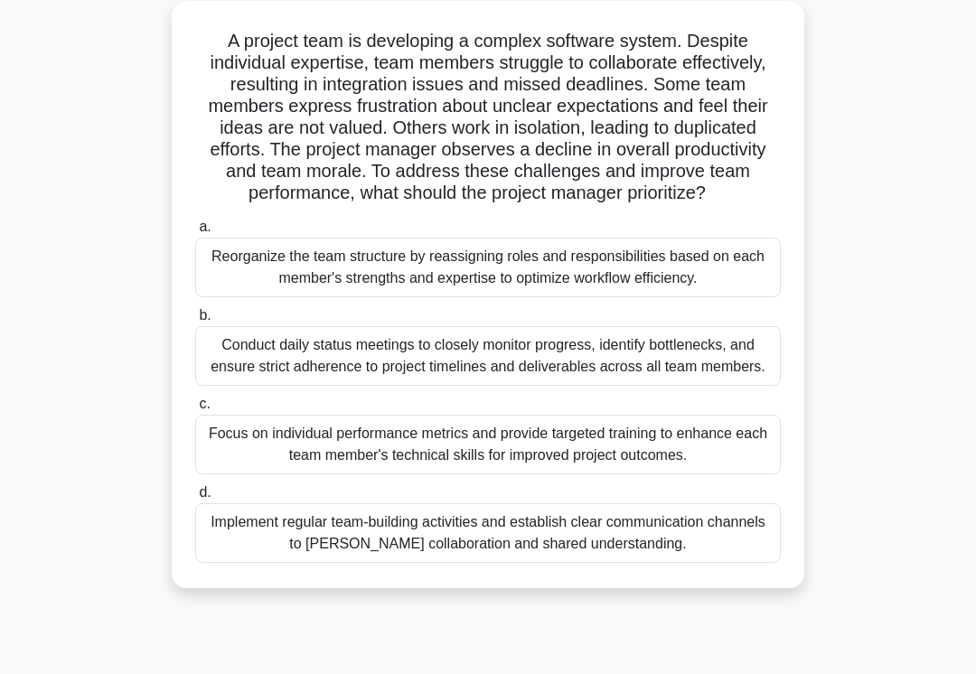
scroll to position [116, 0]
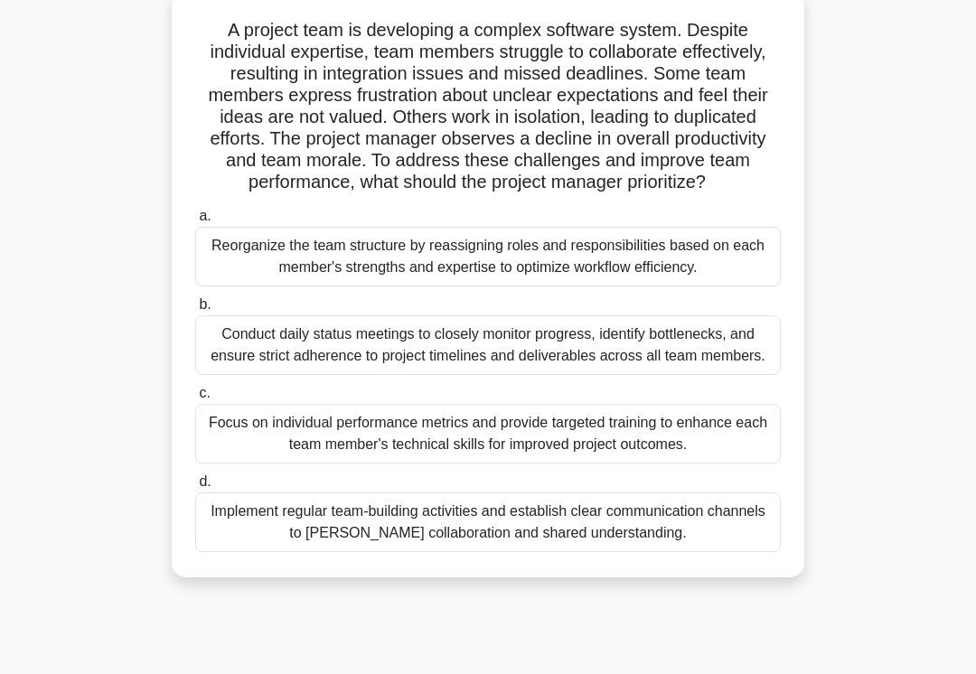
click at [109, 12] on div "A project team is developing a complex software system. Despite individual expe…" at bounding box center [488, 294] width 868 height 609
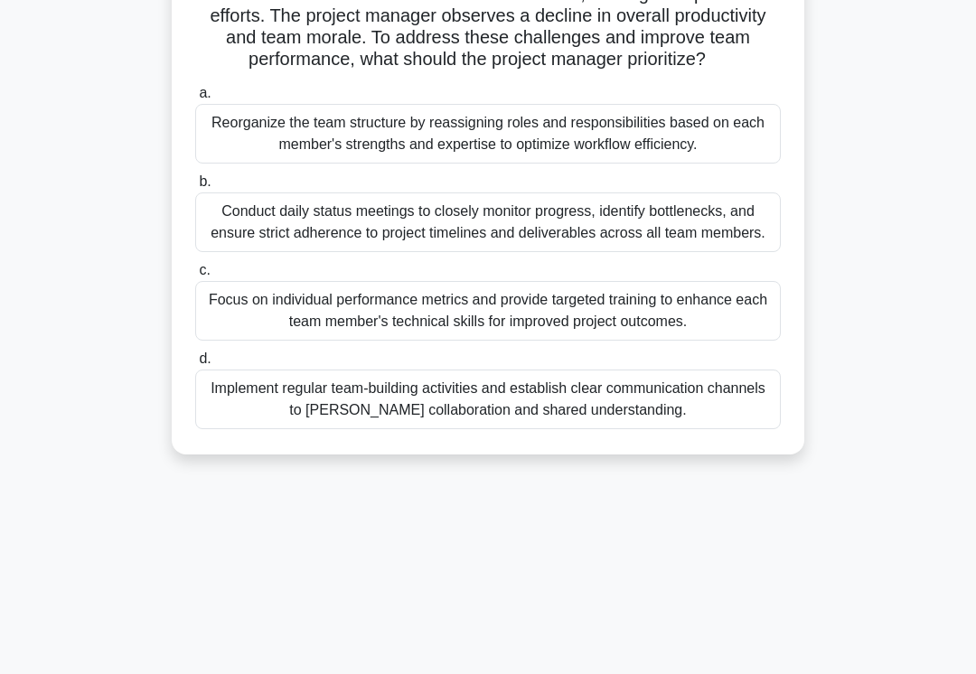
scroll to position [243, 0]
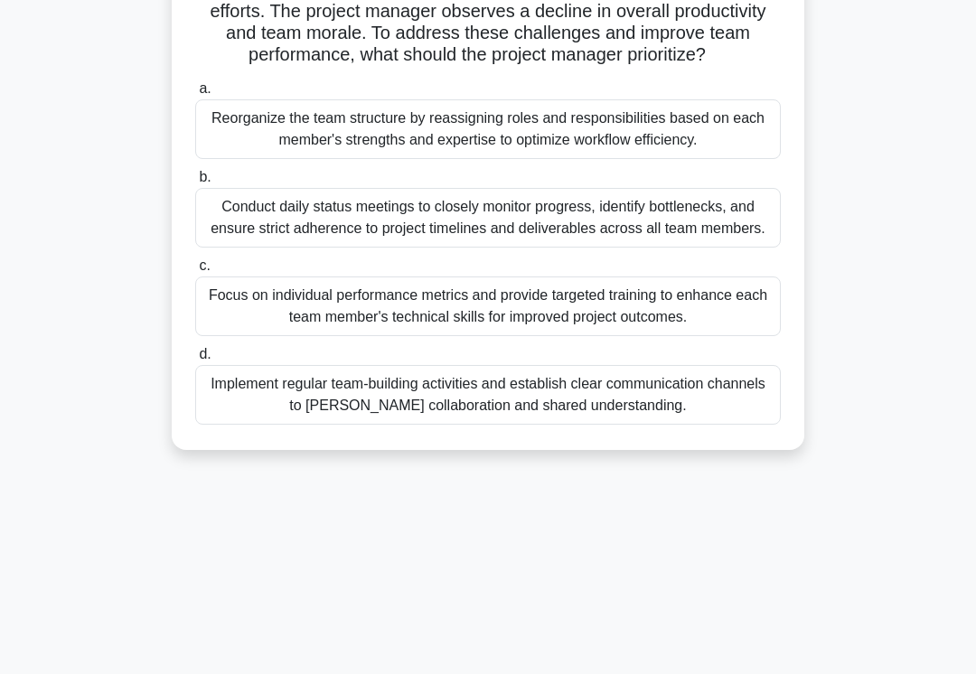
click at [731, 159] on div "Reorganize the team structure by reassigning roles and responsibilities based o…" at bounding box center [488, 129] width 586 height 60
click at [195, 95] on input "a. Reorganize the team structure by reassigning roles and responsibilities base…" at bounding box center [195, 89] width 0 height 12
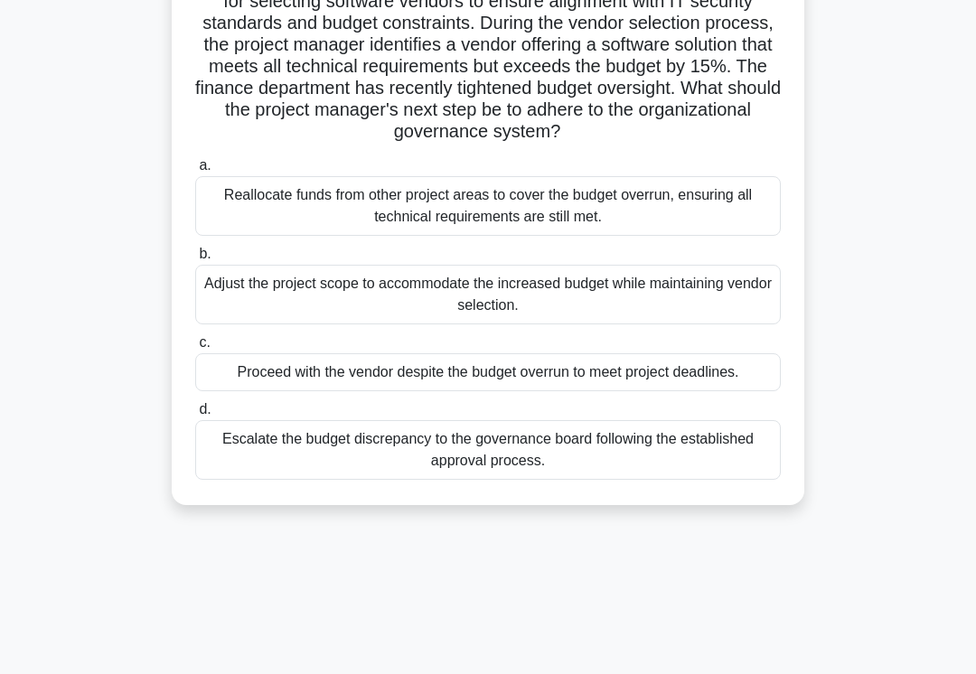
scroll to position [214, 0]
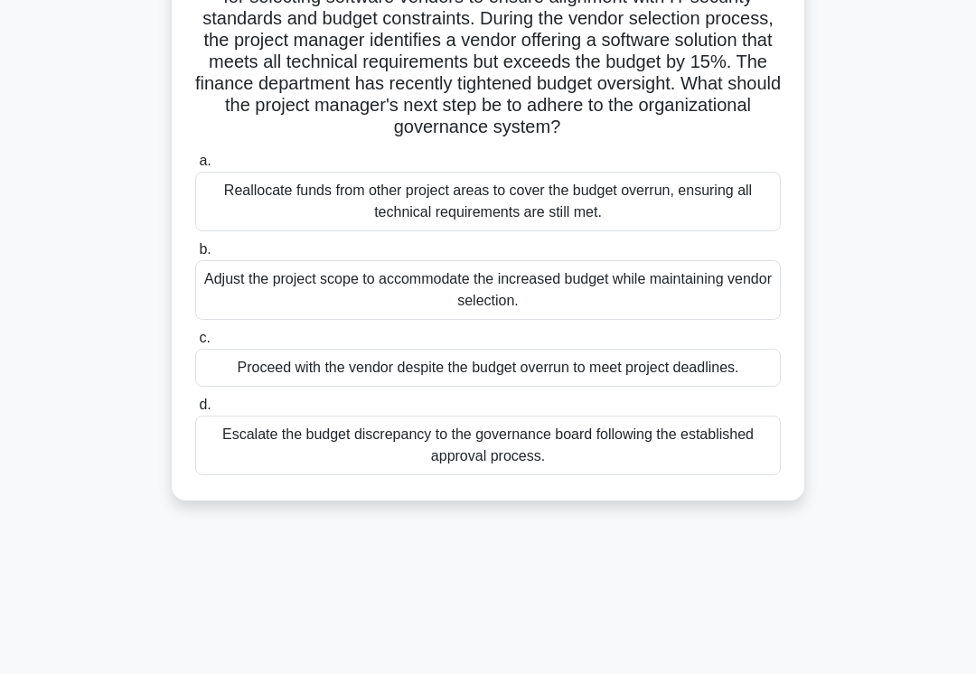
click at [682, 231] on div "Reallocate funds from other project areas to cover the budget overrun, ensuring…" at bounding box center [488, 202] width 586 height 60
click at [195, 167] on input "a. Reallocate funds from other project areas to cover the budget overrun, ensur…" at bounding box center [195, 161] width 0 height 12
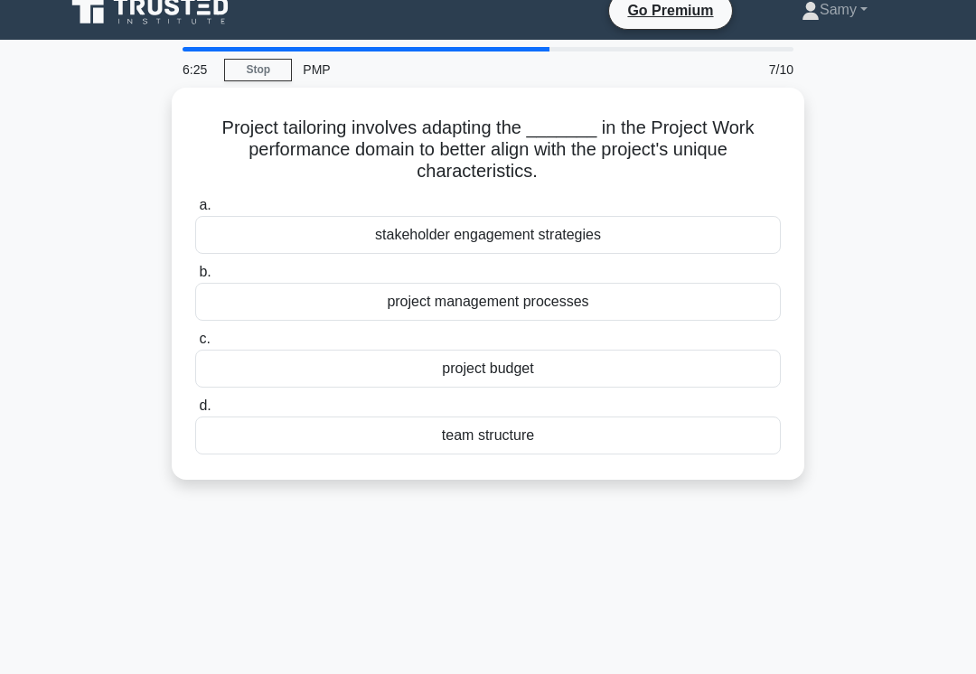
scroll to position [0, 0]
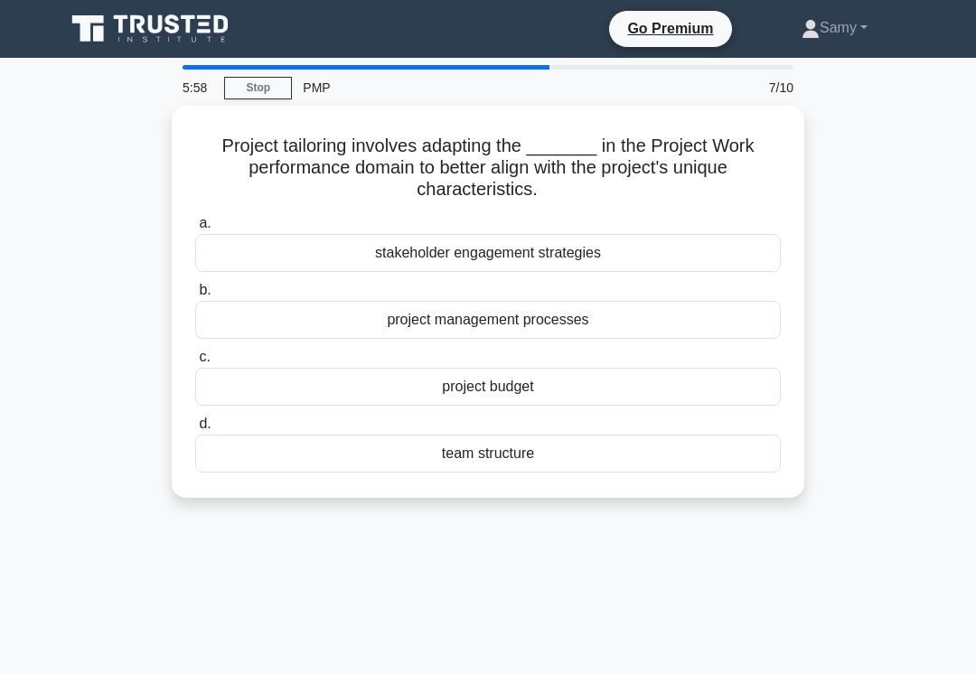
click at [598, 329] on div "project management processes" at bounding box center [488, 320] width 586 height 38
click at [195, 296] on input "b. project management processes" at bounding box center [195, 291] width 0 height 12
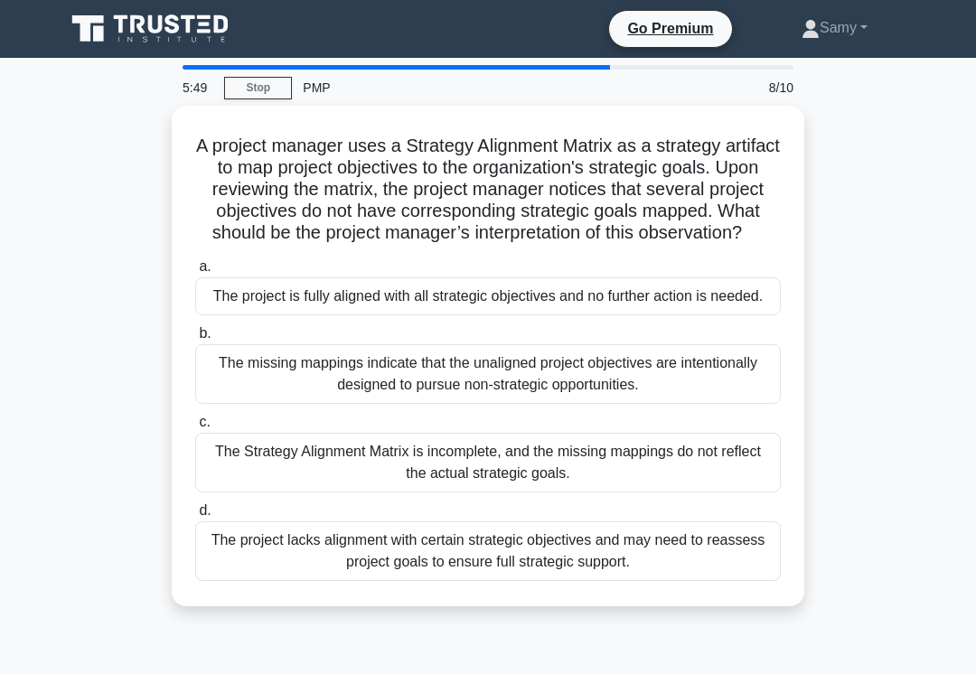
click at [760, 314] on div "The project is fully aligned with all strategic objectives and no further actio…" at bounding box center [488, 296] width 586 height 38
click at [195, 273] on input "a. The project is fully aligned with all strategic objectives and no further ac…" at bounding box center [195, 267] width 0 height 12
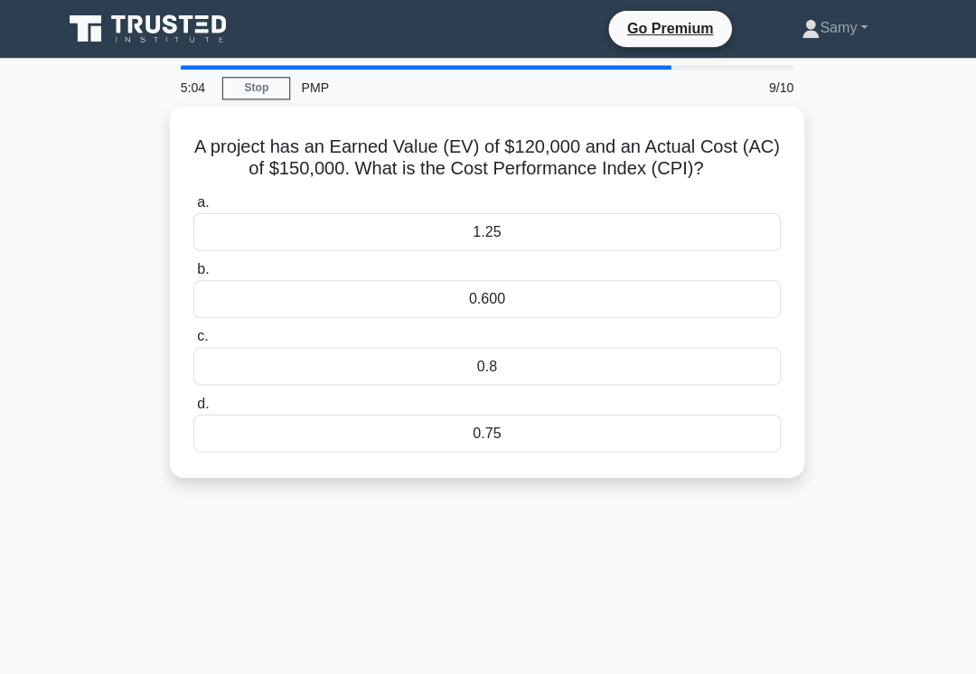
click at [510, 448] on div "0.75" at bounding box center [488, 432] width 586 height 38
click at [195, 409] on input "d. 0.75" at bounding box center [195, 403] width 0 height 12
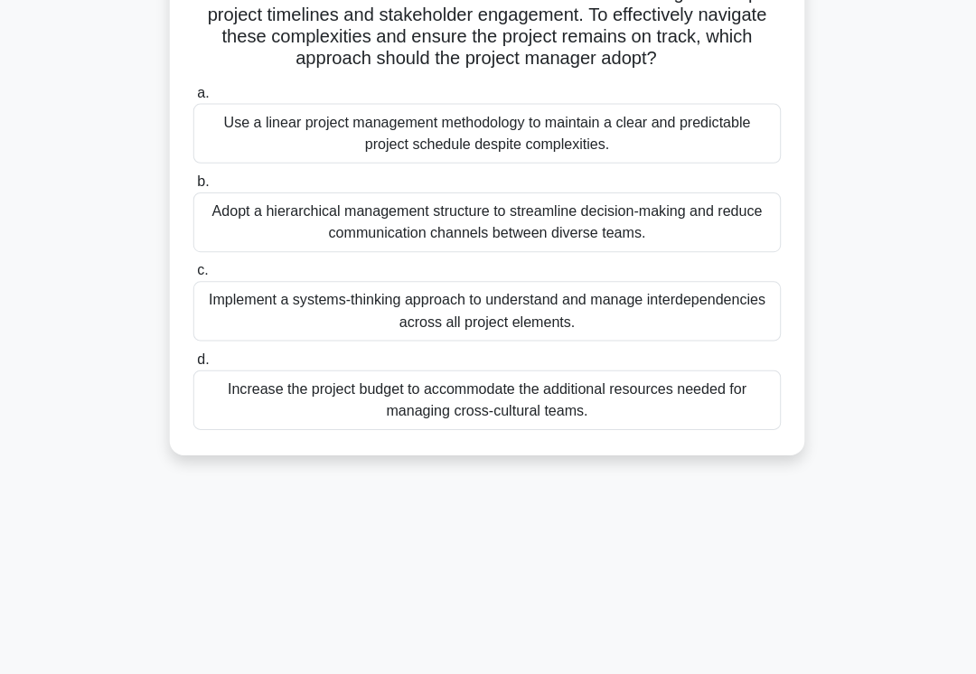
scroll to position [281, 0]
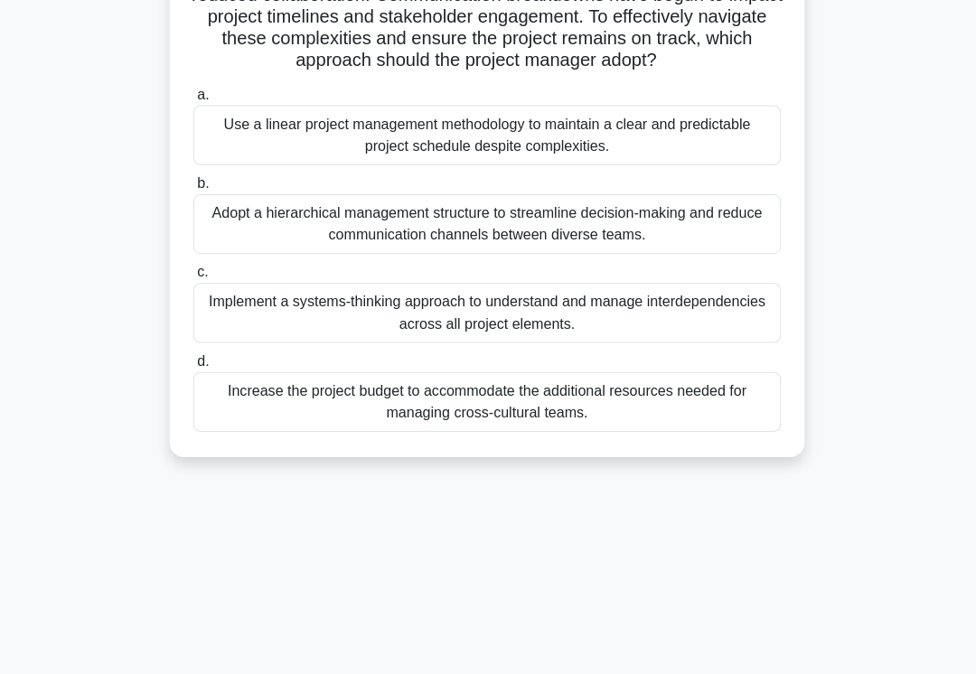
click at [431, 342] on div "Implement a systems-thinking approach to understand and manage interdependencie…" at bounding box center [488, 312] width 586 height 60
click at [195, 277] on input "c. Implement a systems-thinking approach to understand and manage interdependen…" at bounding box center [195, 272] width 0 height 12
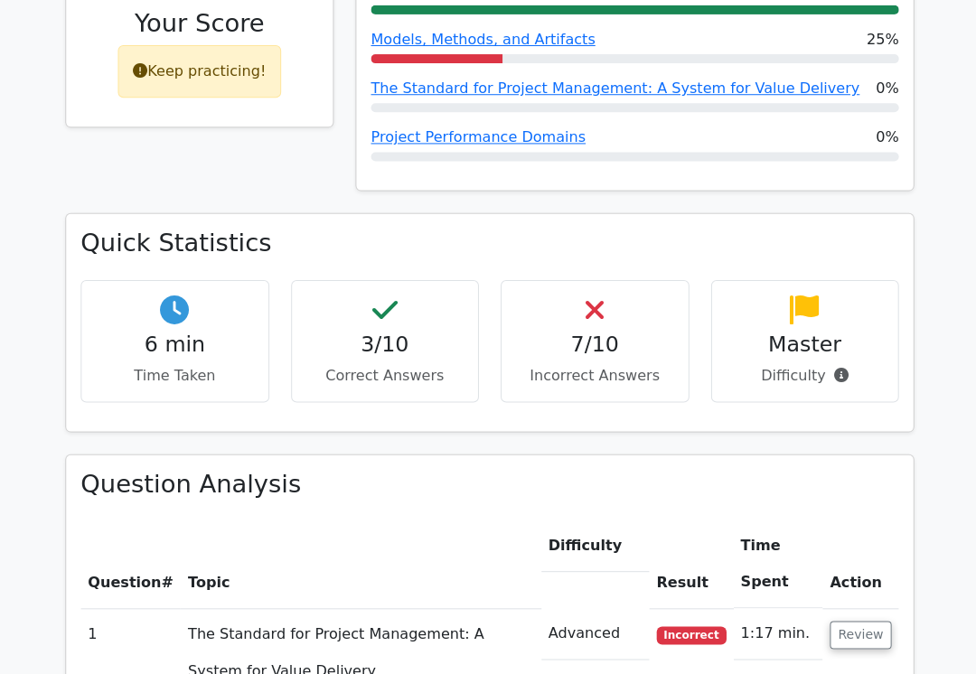
scroll to position [941, 0]
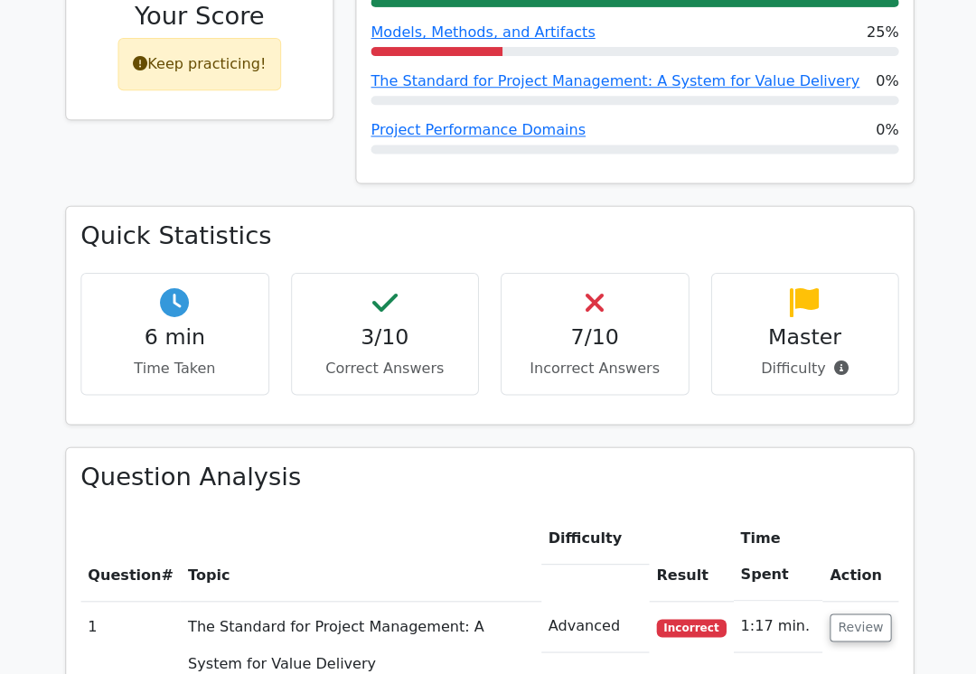
click at [816, 307] on div "Master Difficulty" at bounding box center [803, 332] width 188 height 121
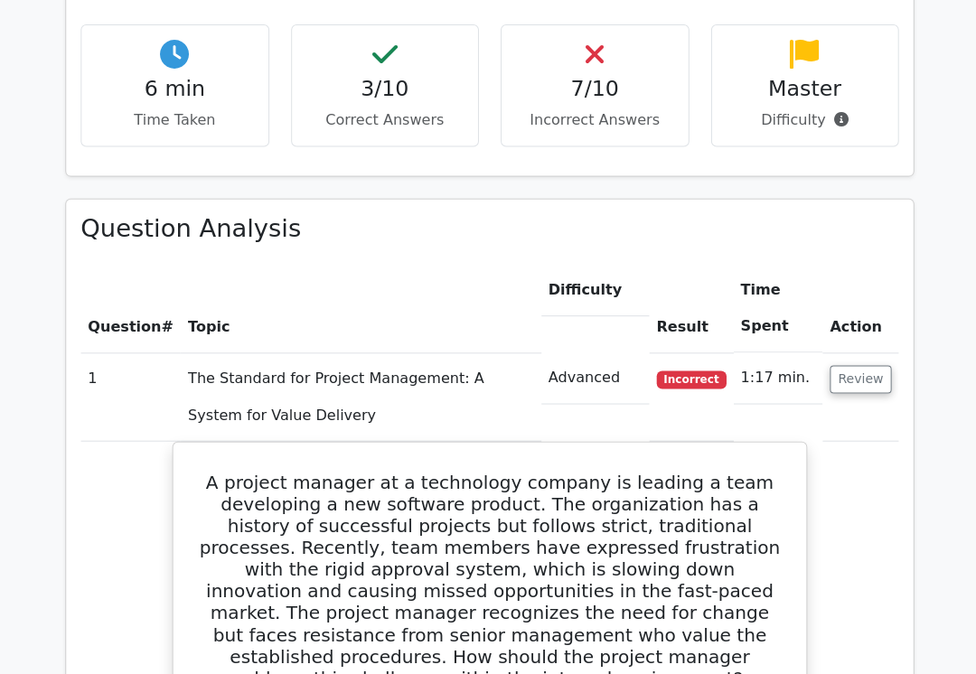
click at [873, 364] on button "Review" at bounding box center [857, 378] width 61 height 28
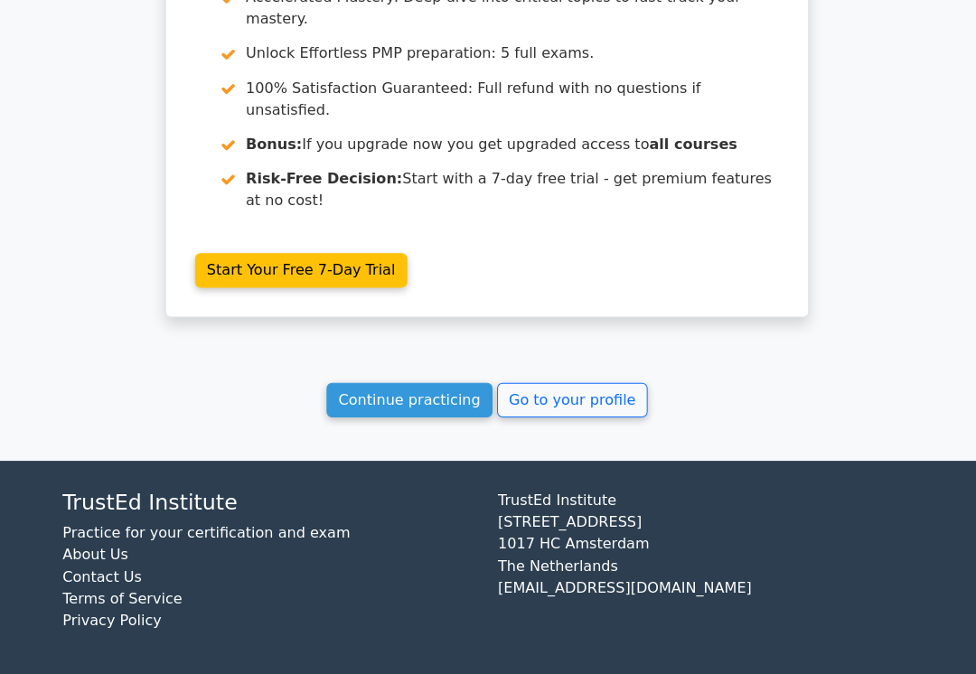
scroll to position [2563, 0]
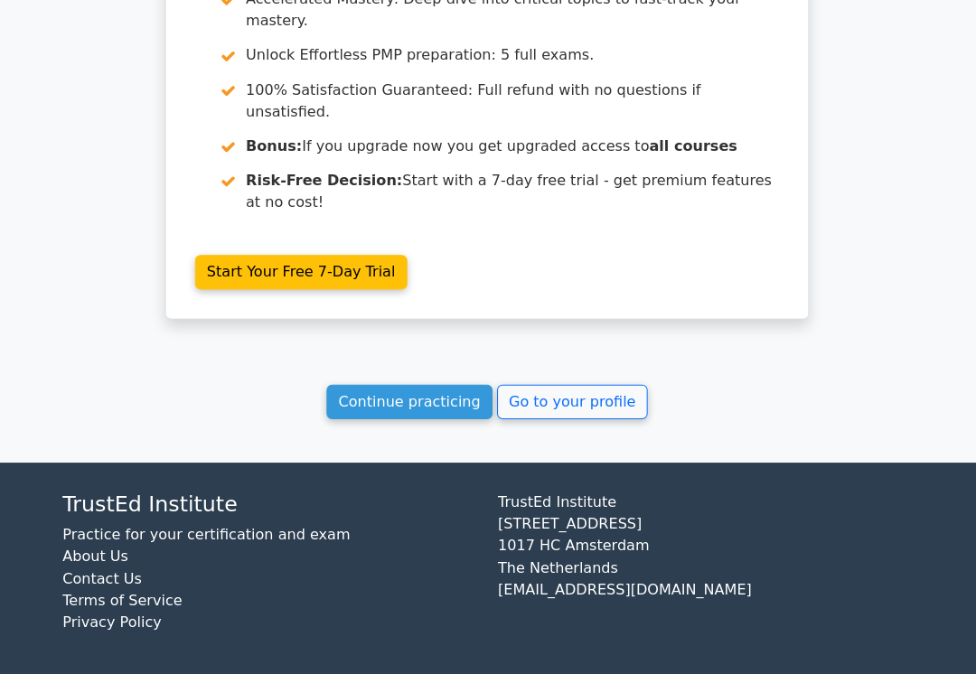
click at [560, 418] on link "Go to your profile" at bounding box center [573, 400] width 150 height 34
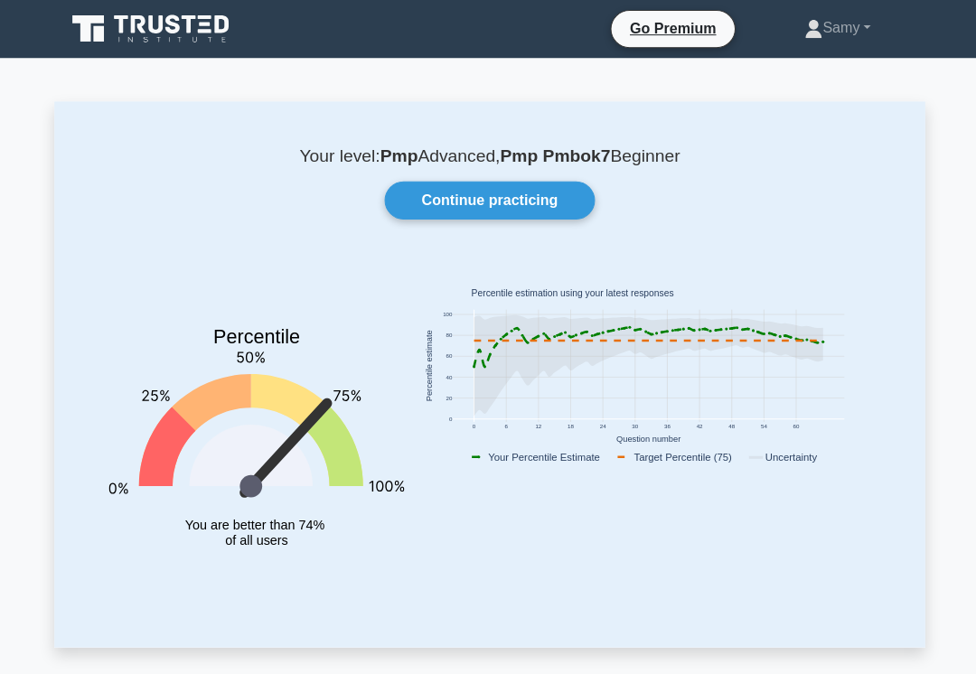
click at [557, 207] on link "Continue practicing" at bounding box center [488, 200] width 210 height 38
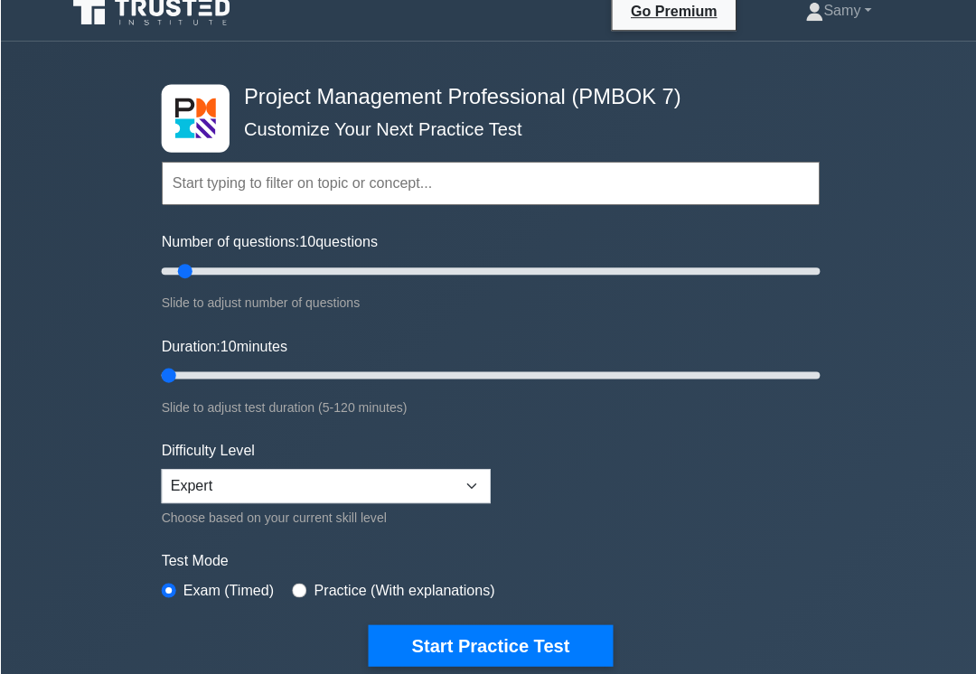
type input "5"
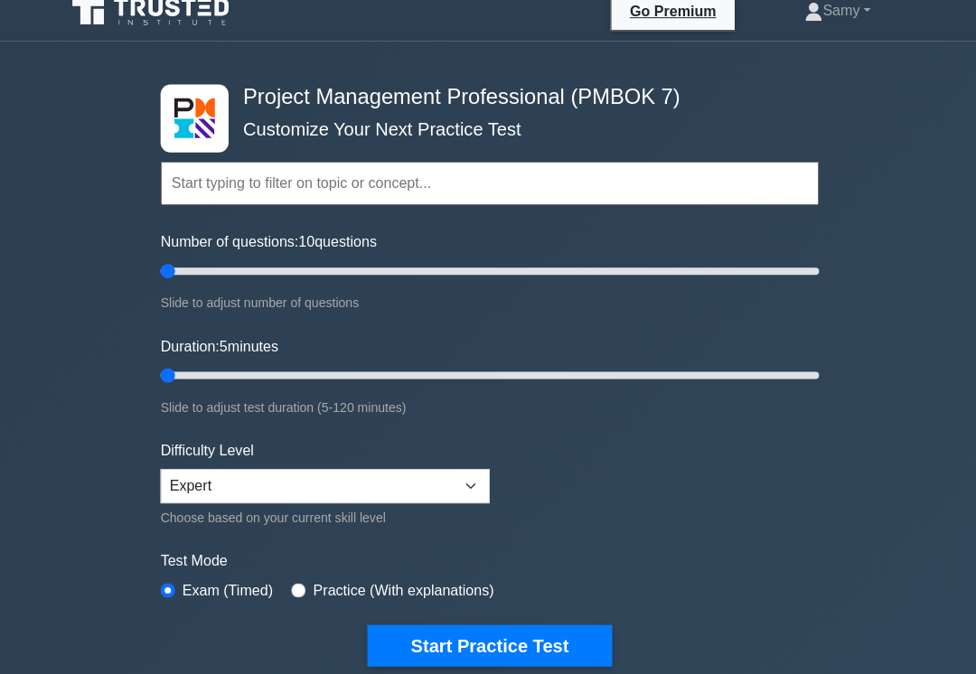
scroll to position [17, 0]
type input "5"
click at [561, 658] on button "Start Practice Test" at bounding box center [488, 644] width 244 height 42
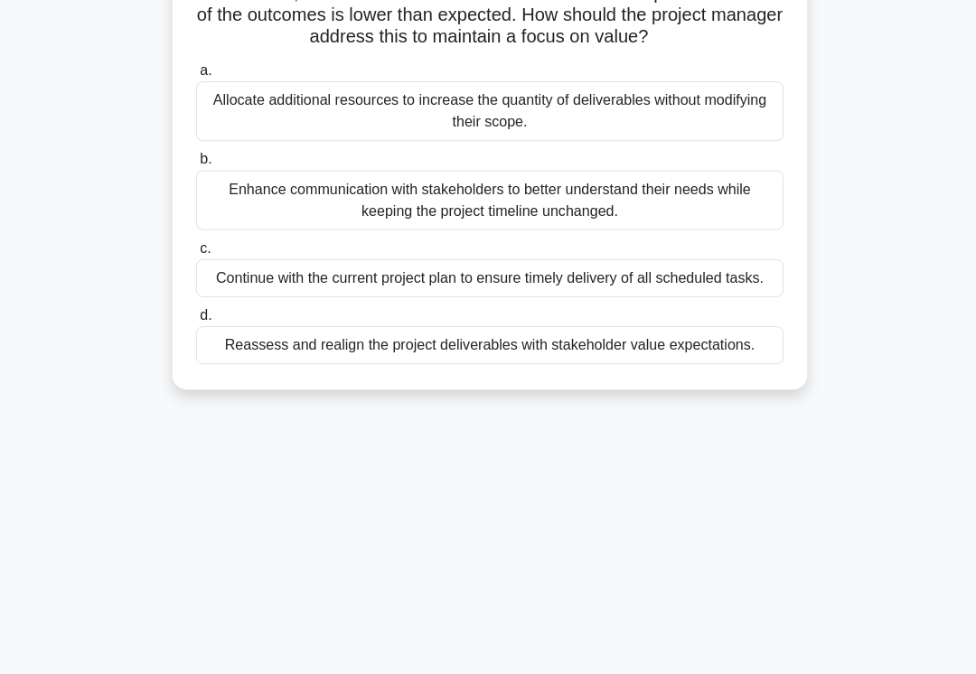
scroll to position [175, 0]
click at [232, 214] on div "Enhance communication with stakeholders to better understand their needs while …" at bounding box center [488, 199] width 586 height 60
click at [195, 164] on input "b. Enhance communication with stakeholders to better understand their needs whi…" at bounding box center [195, 159] width 0 height 12
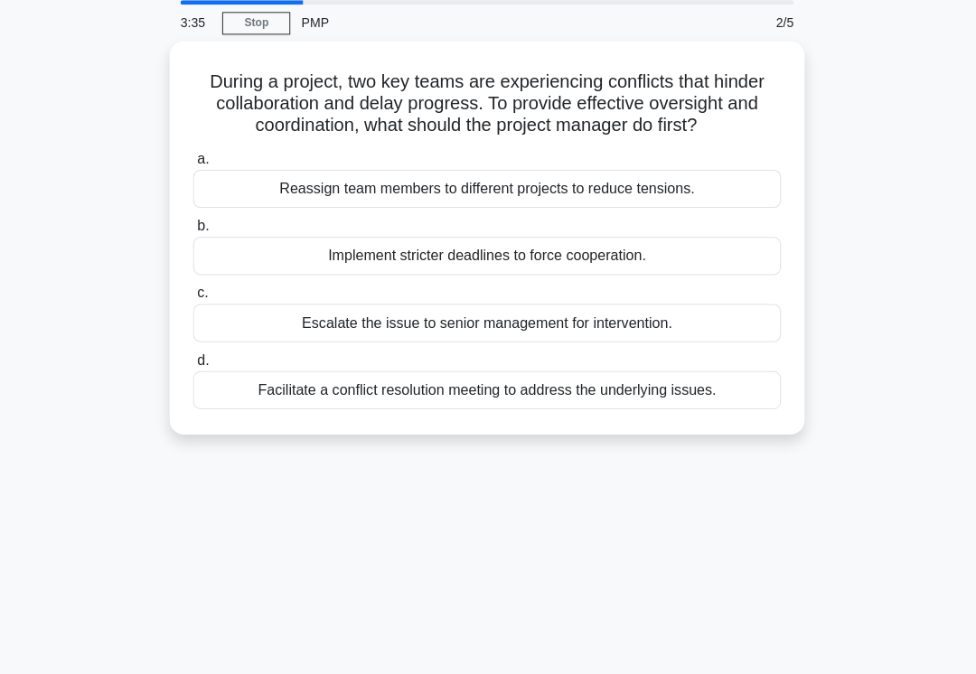
scroll to position [66, 0]
click at [408, 407] on div "Facilitate a conflict resolution meeting to address the underlying issues." at bounding box center [488, 388] width 586 height 38
click at [195, 364] on input "d. Facilitate a conflict resolution meeting to address the underlying issues." at bounding box center [195, 358] width 0 height 12
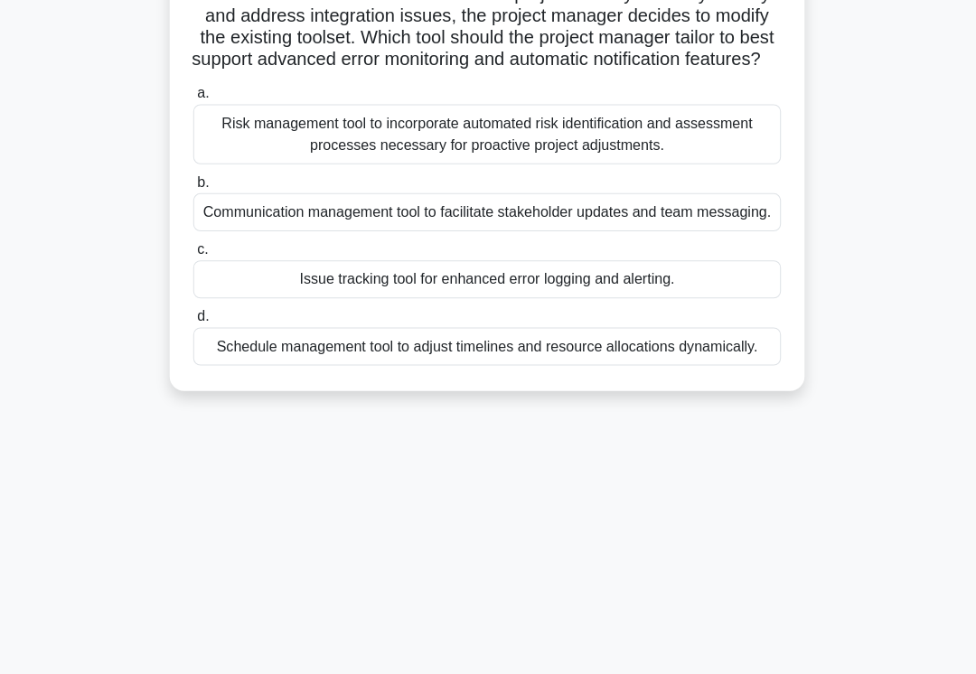
scroll to position [258, 0]
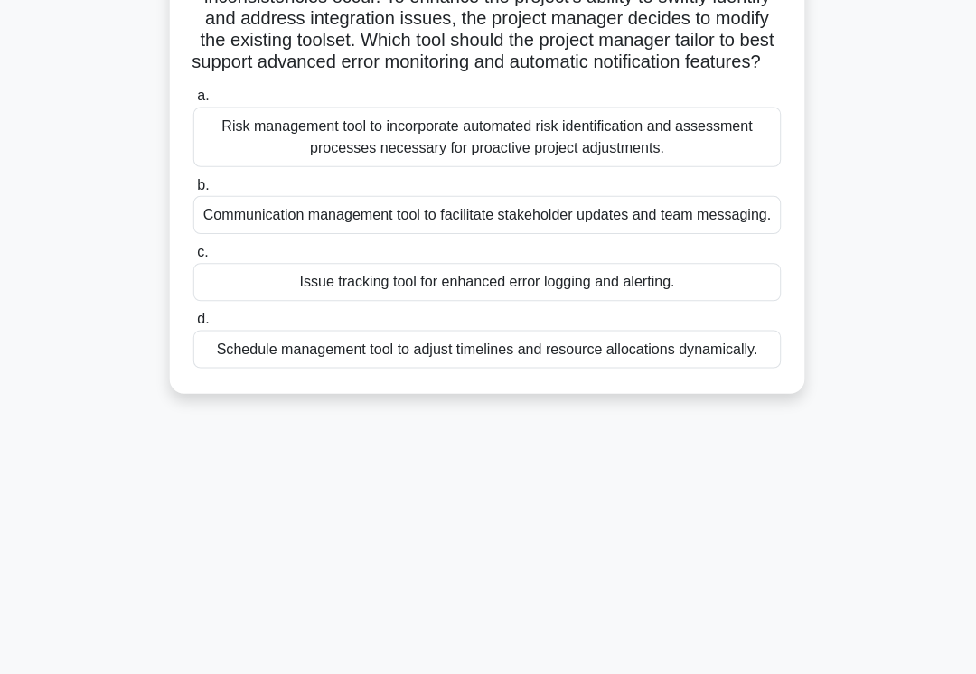
click at [461, 233] on div "Communication management tool to facilitate stakeholder updates and team messag…" at bounding box center [488, 214] width 586 height 38
click at [195, 191] on input "b. Communication management tool to facilitate stakeholder updates and team mes…" at bounding box center [195, 185] width 0 height 12
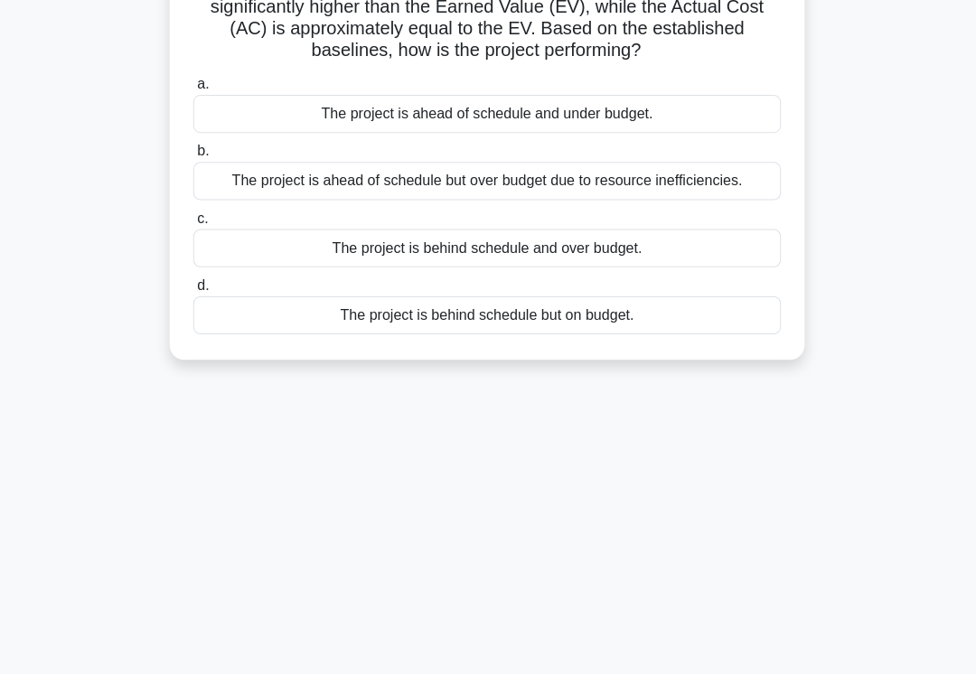
scroll to position [161, 0]
click at [428, 334] on div "The project is behind schedule but on budget." at bounding box center [488, 315] width 586 height 38
click at [195, 291] on input "d. The project is behind schedule but on budget." at bounding box center [195, 285] width 0 height 12
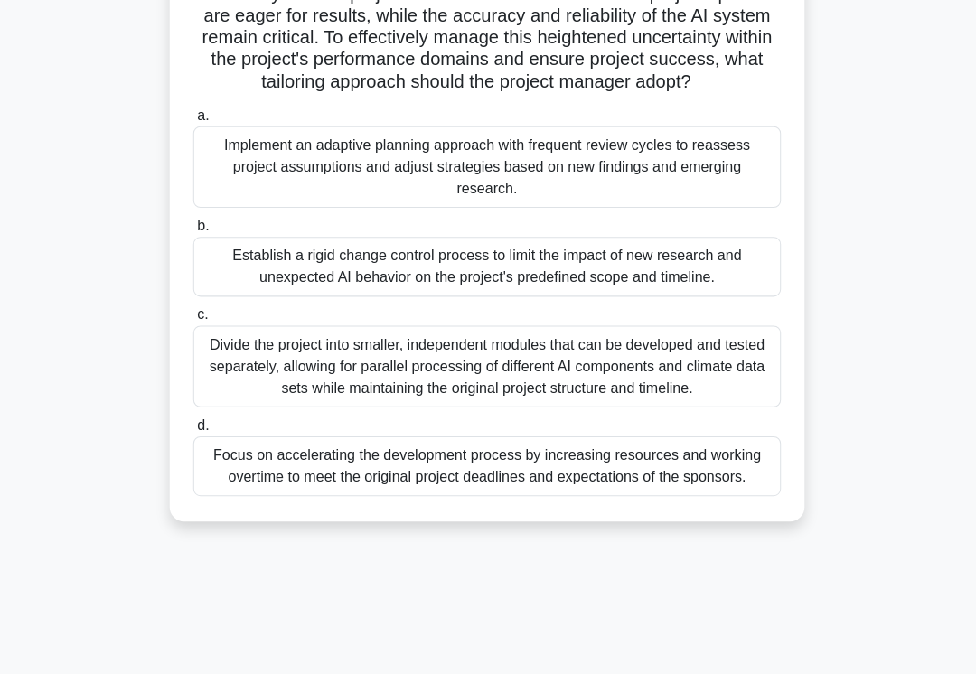
scroll to position [281, 0]
click at [509, 208] on div "Implement an adaptive planning approach with frequent review cycles to reassess…" at bounding box center [488, 167] width 586 height 81
click at [195, 122] on input "a. Implement an adaptive planning approach with frequent review cycles to reass…" at bounding box center [195, 116] width 0 height 12
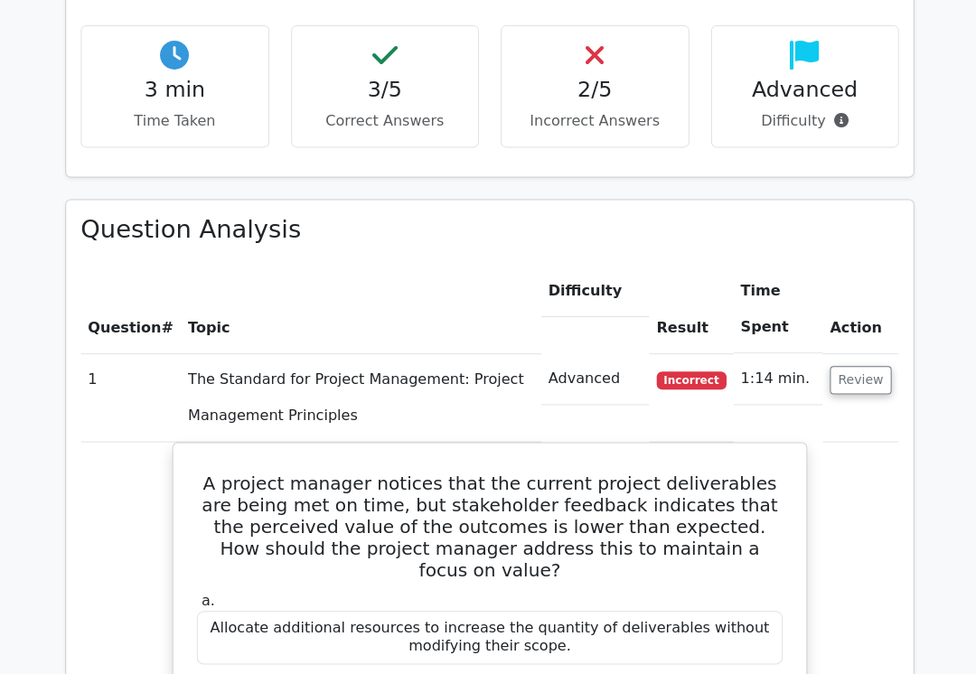
scroll to position [1221, 0]
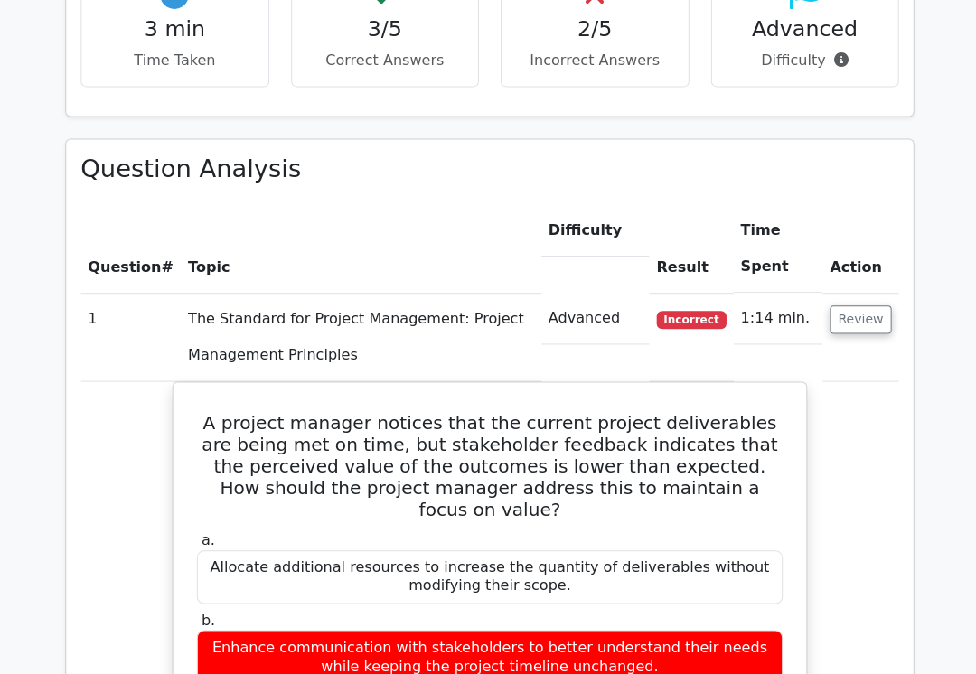
click at [866, 305] on button "Review" at bounding box center [857, 319] width 61 height 28
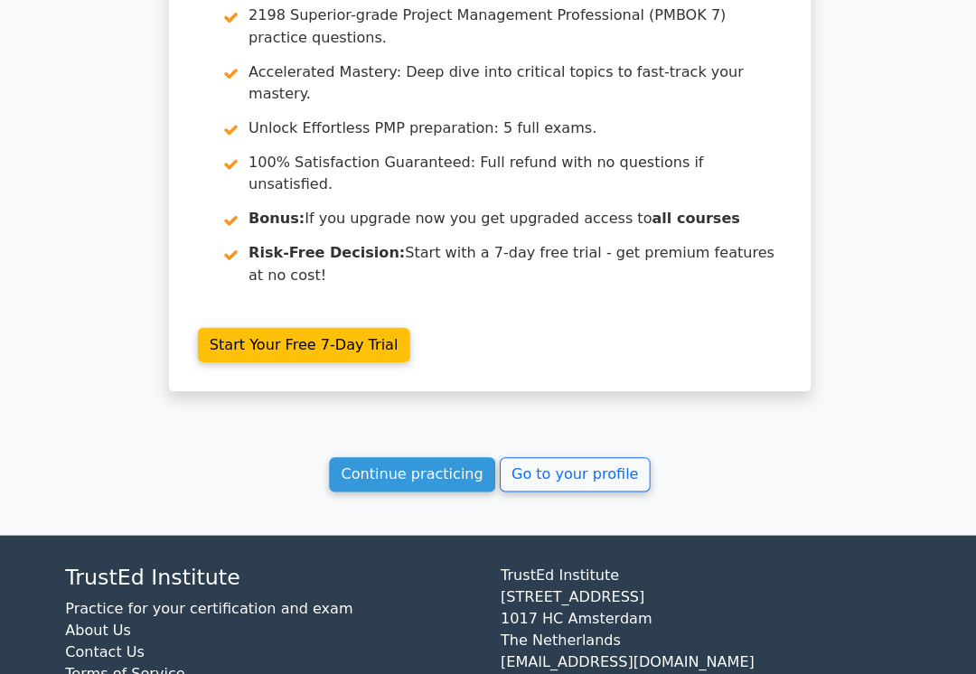
scroll to position [2045, 0]
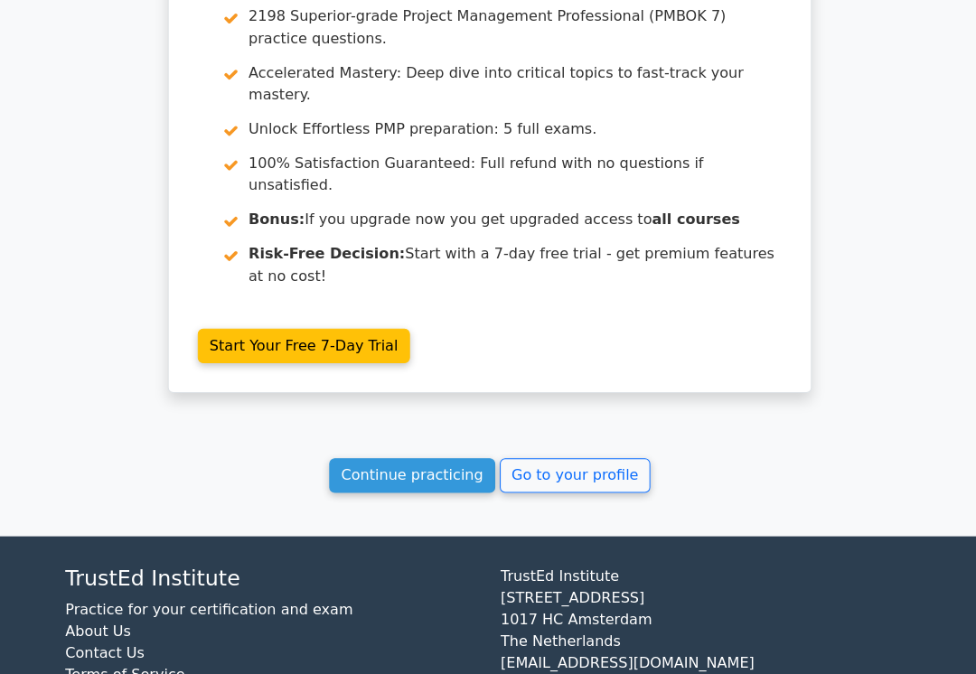
click at [578, 456] on link "Go to your profile" at bounding box center [573, 473] width 150 height 34
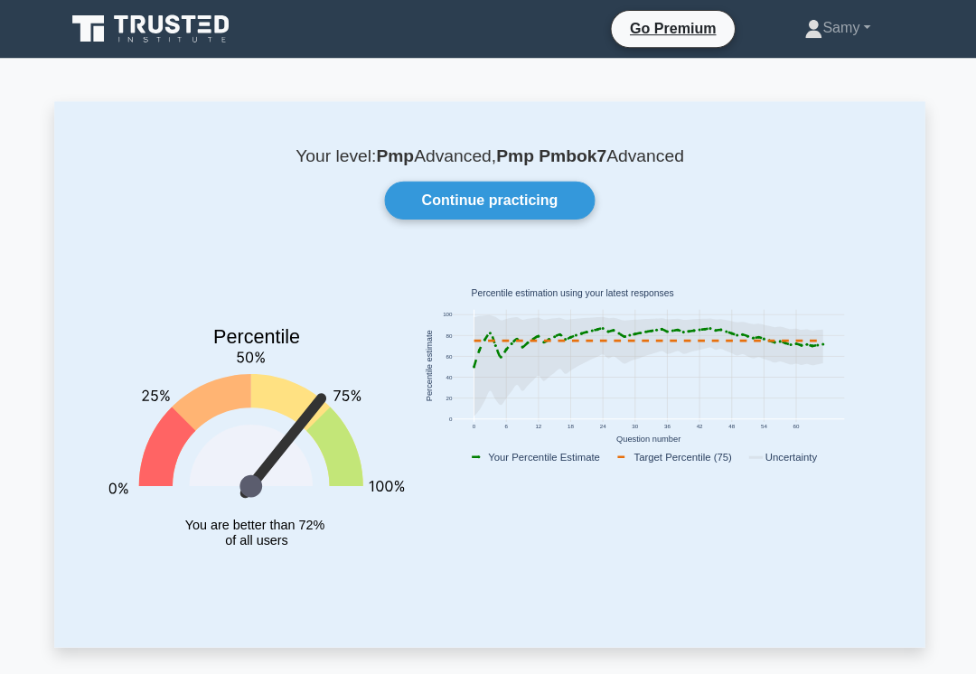
scroll to position [20, 0]
